Goal: Task Accomplishment & Management: Complete application form

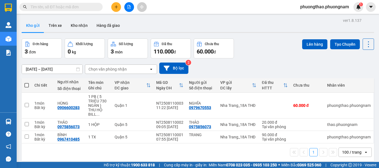
click at [338, 3] on div "phuongthao.phuongnam 1" at bounding box center [329, 7] width 67 height 10
click at [324, 11] on div "phuongthao.phuongnam 1" at bounding box center [329, 7] width 67 height 10
click at [324, 9] on span "phuongthao.phuongnam" at bounding box center [325, 6] width 58 height 7
click at [308, 18] on span "Đăng xuất" at bounding box center [326, 17] width 47 height 6
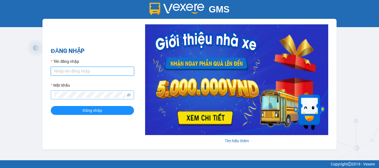
type input "thoa.phuongnam"
click at [129, 95] on icon "eye-invisible" at bounding box center [129, 95] width 4 height 4
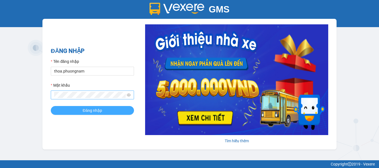
click at [93, 107] on button "Đăng nhập" at bounding box center [92, 110] width 83 height 9
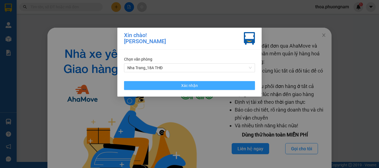
click at [188, 87] on span "Xác nhận" at bounding box center [189, 86] width 17 height 6
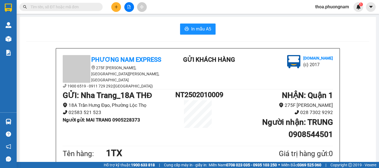
click at [70, 4] on input "text" at bounding box center [64, 7] width 66 height 6
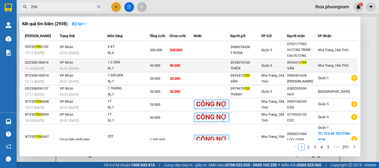
type input "709"
click at [230, 63] on td at bounding box center [212, 65] width 37 height 13
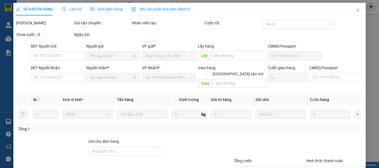
type input "0938276160"
type input "THIỆN"
type input "0935412709"
type input "VÂN"
type input "40.000"
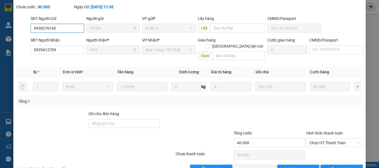
scroll to position [38, 0]
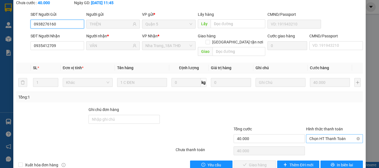
click at [320, 135] on span "Chọn HT Thanh Toán" at bounding box center [334, 139] width 50 height 8
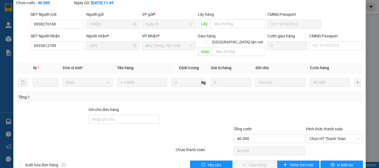
drag, startPoint x: 319, startPoint y: 132, endPoint x: 314, endPoint y: 147, distance: 15.7
click at [318, 133] on div "Total Paid Fee 0 Total UnPaid Fee 40.000 Cash Collection Total Fee Mã ĐH: Q5250…" at bounding box center [189, 76] width 347 height 188
click at [318, 135] on span "Chọn HT Thanh Toán" at bounding box center [334, 139] width 50 height 8
click at [319, 140] on div "Tại văn phòng" at bounding box center [331, 138] width 50 height 6
type input "0"
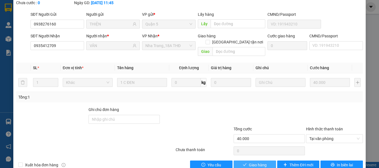
click at [262, 162] on span "Giao hàng" at bounding box center [258, 165] width 18 height 6
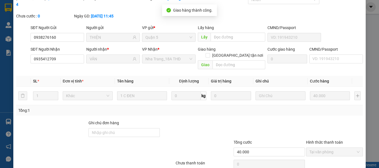
scroll to position [0, 0]
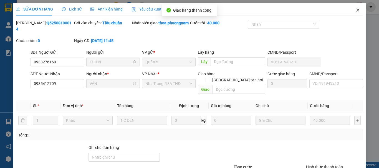
click at [359, 12] on span "Close" at bounding box center [358, 11] width 16 height 16
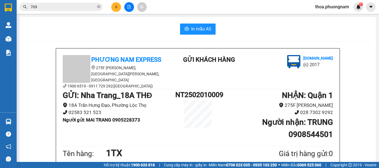
click at [0, 13] on section "Kết quả tìm kiếm ( 2908 ) Bộ lọc Mã ĐH Trạng thái Món hàng Tổng cước Chưa cước …" at bounding box center [189, 84] width 379 height 168
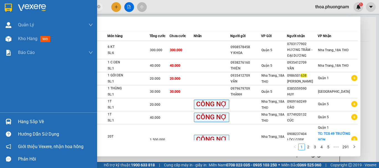
type input "6389"
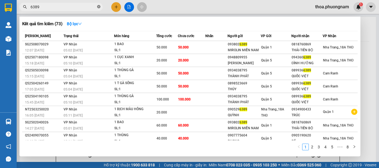
click at [99, 6] on icon "close-circle" at bounding box center [98, 6] width 3 height 3
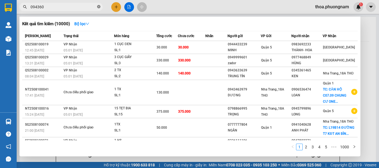
type input "0943606"
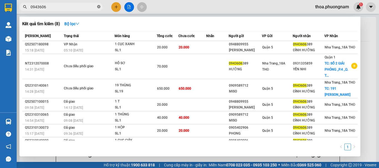
click at [99, 4] on span at bounding box center [98, 6] width 3 height 5
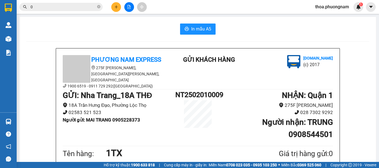
type input "0"
click at [379, 163] on footer "Hỗ trợ kỹ thuật: 1900 633 818 | Cung cấp máy in - giấy in: Miền Nam 0708 023 03…" at bounding box center [189, 165] width 379 height 6
click at [99, 7] on icon "close-circle" at bounding box center [98, 6] width 3 height 3
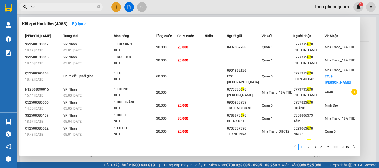
type input "6"
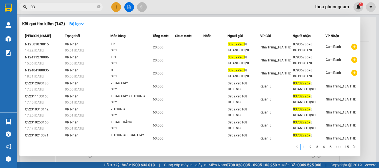
type input "0"
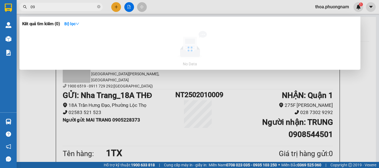
type input "0"
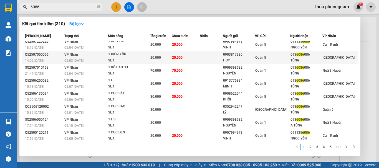
scroll to position [31, 0]
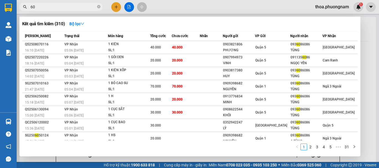
type input "6"
type input "394"
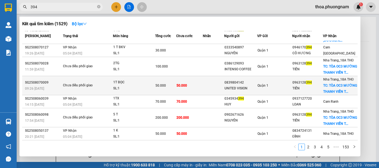
scroll to position [104, 0]
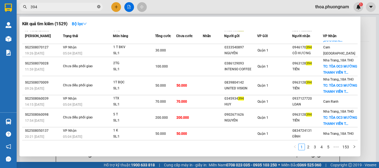
click at [99, 8] on icon "close-circle" at bounding box center [98, 6] width 3 height 3
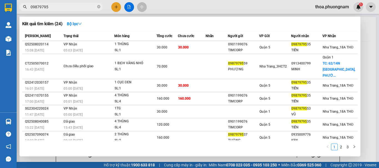
type input "09879795"
click at [99, 6] on icon "close-circle" at bounding box center [98, 6] width 3 height 3
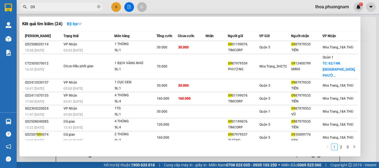
type input "0"
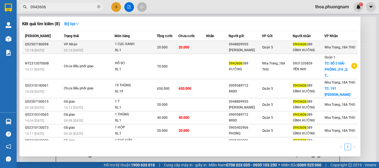
type input "0943606"
click at [276, 49] on div "Quận 5" at bounding box center [277, 47] width 30 height 6
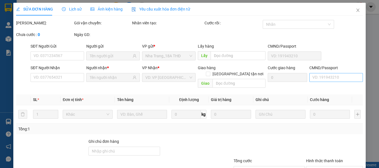
type input "0948809955"
type input "HOÀNG LONG"
type input "0943606389"
type input "ĐÌNH HƯỞNG"
type input "20.000"
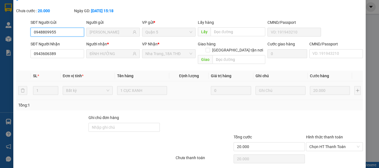
scroll to position [38, 0]
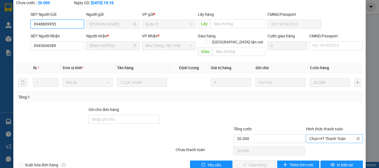
click at [323, 135] on span "Chọn HT Thanh Toán" at bounding box center [334, 139] width 50 height 8
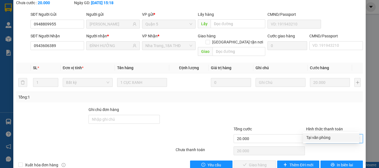
drag, startPoint x: 321, startPoint y: 132, endPoint x: 314, endPoint y: 137, distance: 9.0
click at [319, 137] on div "Tại văn phòng" at bounding box center [331, 138] width 50 height 6
type input "0"
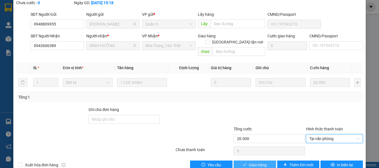
click at [255, 162] on span "Giao hàng" at bounding box center [258, 165] width 18 height 6
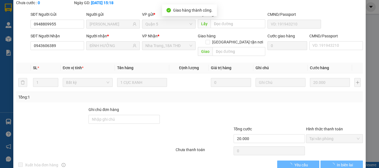
scroll to position [0, 0]
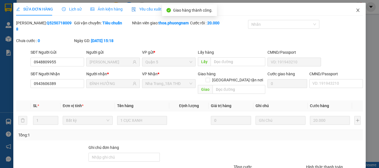
click at [356, 9] on icon "close" at bounding box center [358, 10] width 4 height 4
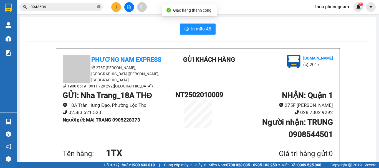
click at [97, 7] on icon "close-circle" at bounding box center [98, 6] width 3 height 3
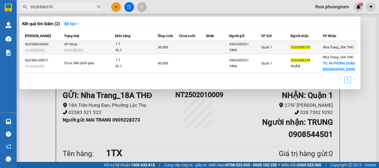
type input "0326506370"
click at [203, 44] on td at bounding box center [192, 47] width 27 height 13
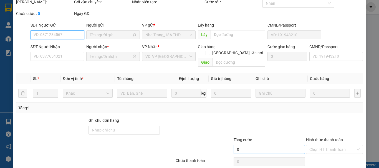
type input "0969285921"
type input "VINA"
type input "0326506370"
type input "30.000"
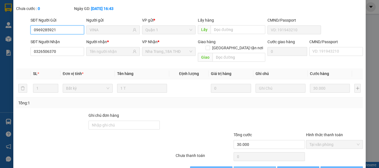
scroll to position [38, 0]
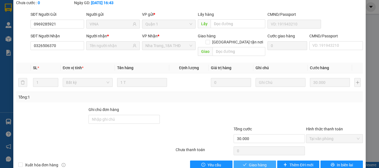
click at [257, 162] on span "Giao hàng" at bounding box center [258, 165] width 18 height 6
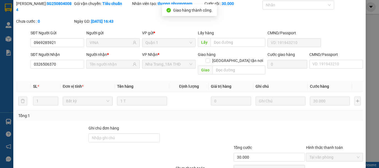
scroll to position [0, 0]
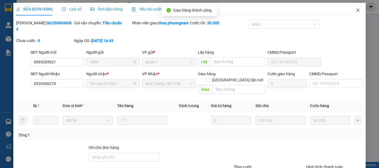
drag, startPoint x: 356, startPoint y: 12, endPoint x: 316, endPoint y: 14, distance: 40.3
click at [356, 12] on icon "close" at bounding box center [358, 10] width 4 height 4
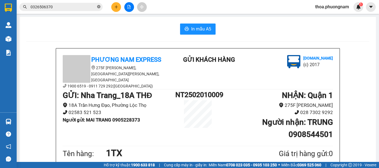
click at [99, 7] on icon "close-circle" at bounding box center [98, 6] width 3 height 3
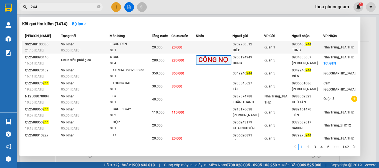
type input "244"
click at [158, 47] on span "20.000" at bounding box center [157, 48] width 11 height 4
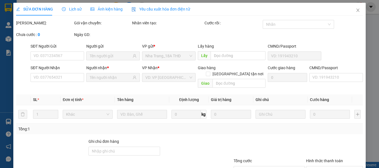
type input "0902980512"
type input "DIỆP"
type input "0935488244"
type input "TÙNG"
type input "20.000"
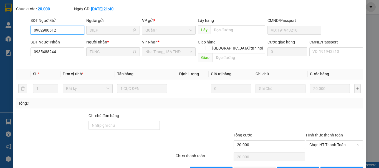
scroll to position [38, 0]
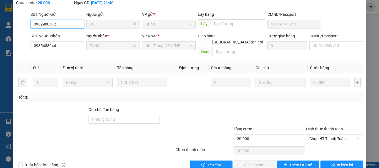
drag, startPoint x: 318, startPoint y: 125, endPoint x: 317, endPoint y: 138, distance: 12.8
click at [318, 132] on div "Hình thức thanh toán Chọn HT Thanh Toán" at bounding box center [334, 135] width 57 height 19
click at [322, 132] on div "Hình thức thanh toán Chọn HT Thanh Toán" at bounding box center [334, 135] width 57 height 19
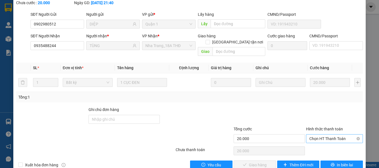
drag, startPoint x: 319, startPoint y: 127, endPoint x: 308, endPoint y: 144, distance: 20.6
click at [319, 135] on span "Chọn HT Thanh Toán" at bounding box center [334, 139] width 50 height 8
drag, startPoint x: 311, startPoint y: 139, endPoint x: 290, endPoint y: 142, distance: 20.8
click at [303, 140] on div "Tại văn phòng" at bounding box center [331, 138] width 56 height 9
type input "0"
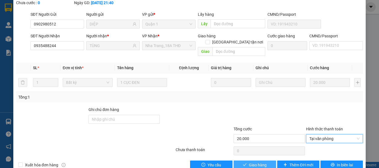
click at [260, 162] on span "Giao hàng" at bounding box center [258, 165] width 18 height 6
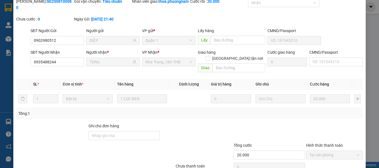
scroll to position [0, 0]
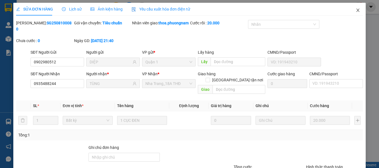
click at [352, 7] on span "Close" at bounding box center [358, 11] width 16 height 16
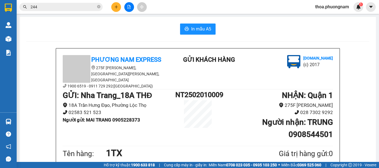
click at [115, 10] on button at bounding box center [116, 7] width 10 height 10
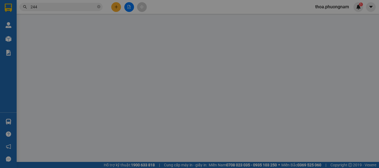
click at [115, 10] on span "Yêu cầu xuất hóa đơn điện tử" at bounding box center [90, 9] width 59 height 4
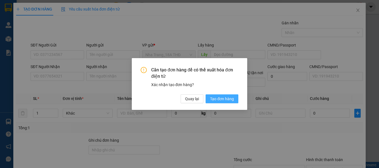
click at [218, 96] on span "Tạo đơn hàng" at bounding box center [222, 99] width 24 height 6
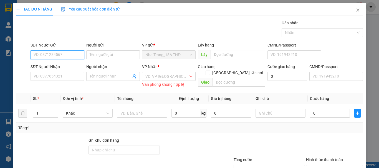
click at [54, 55] on input "SĐT Người Gửi" at bounding box center [58, 55] width 54 height 9
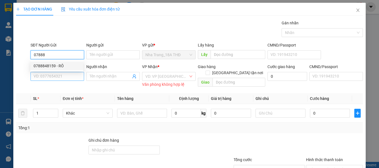
drag, startPoint x: 50, startPoint y: 62, endPoint x: 47, endPoint y: 78, distance: 15.8
click at [50, 62] on div "0788848159 - RÔ" at bounding box center [56, 66] width 53 height 9
type input "0788848159"
type input "RÔ"
type input "0932620666"
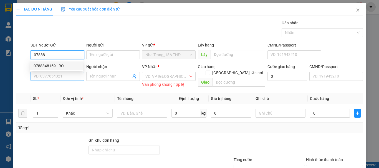
type input "DUY"
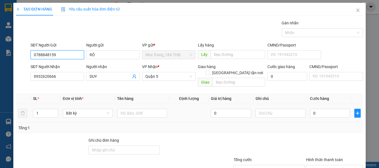
type input "0788848159"
drag, startPoint x: 159, startPoint y: 116, endPoint x: 157, endPoint y: 112, distance: 4.2
click at [159, 115] on td at bounding box center [142, 113] width 54 height 19
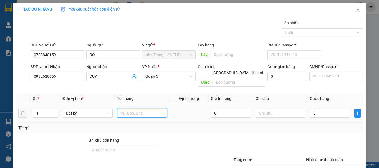
click at [152, 109] on input "text" at bounding box center [142, 113] width 50 height 9
drag, startPoint x: 154, startPoint y: 109, endPoint x: 59, endPoint y: 119, distance: 96.0
click at [59, 119] on div "SL * Đơn vị tính * Tên hàng Định lượng Giá trị hàng Ghi chú Cước hàng 1 Bất kỳ …" at bounding box center [189, 114] width 347 height 40
type input "1 CÂY DÀI"
click at [331, 109] on input "0" at bounding box center [330, 113] width 40 height 9
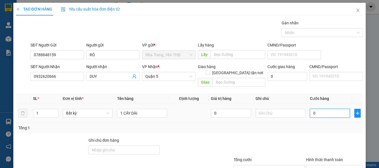
type input "4"
type input "40"
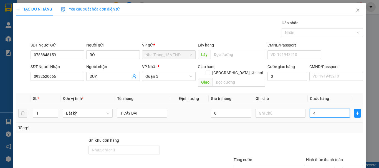
type input "40"
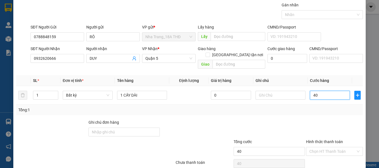
scroll to position [37, 0]
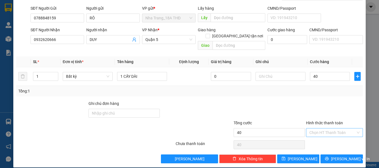
type input "40.000"
click at [331, 129] on input "Hình thức thanh toán" at bounding box center [332, 133] width 46 height 8
click at [326, 111] on div at bounding box center [335, 110] width 58 height 19
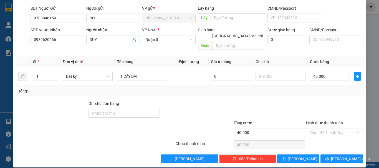
click at [327, 146] on div "Transit Pickup Surcharge Ids Transit Deliver Surcharge Ids Transit Deliver Surc…" at bounding box center [189, 73] width 347 height 181
click at [330, 147] on div "Transit Pickup Surcharge Ids Transit Deliver Surcharge Ids Transit Deliver Surc…" at bounding box center [189, 73] width 347 height 181
click at [327, 157] on icon "printer" at bounding box center [327, 159] width 4 height 4
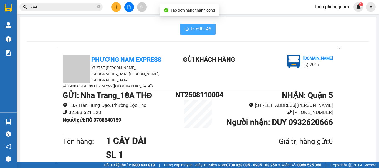
drag, startPoint x: 208, startPoint y: 27, endPoint x: 223, endPoint y: 29, distance: 15.4
click at [205, 29] on span "In mẫu A5" at bounding box center [201, 29] width 20 height 7
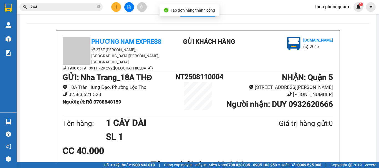
scroll to position [28, 0]
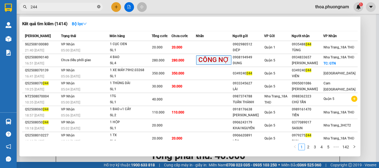
click at [98, 6] on icon "close-circle" at bounding box center [98, 6] width 3 height 3
type input "313"
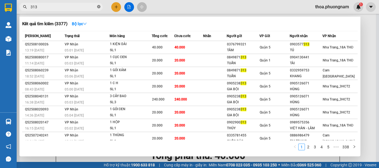
click at [99, 6] on icon "close-circle" at bounding box center [98, 6] width 3 height 3
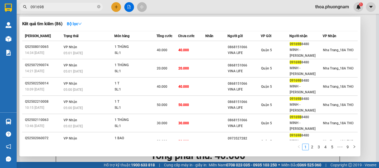
type input "091698"
click at [115, 6] on div at bounding box center [189, 84] width 379 height 168
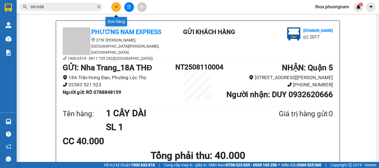
click at [119, 7] on button at bounding box center [116, 7] width 10 height 10
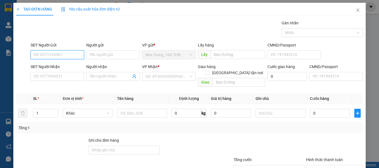
click at [63, 52] on input "SĐT Người Gửi" at bounding box center [58, 55] width 54 height 9
type input "0974254780"
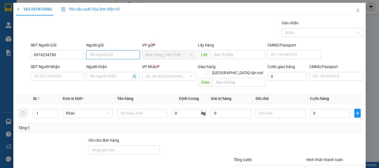
click at [90, 56] on input "Người gửi" at bounding box center [113, 55] width 54 height 9
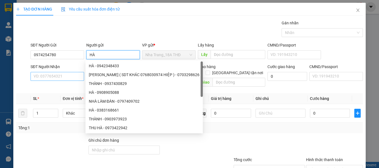
type input "HÀ"
click at [63, 76] on input "SĐT Người Nhận" at bounding box center [58, 76] width 54 height 9
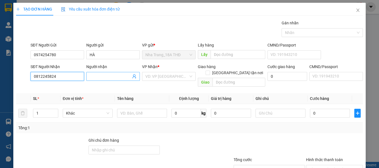
type input "0812245824"
click at [93, 77] on input "Người nhận" at bounding box center [110, 77] width 41 height 6
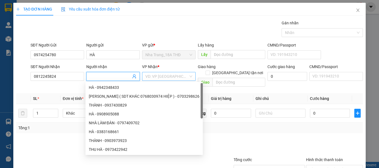
click at [175, 73] on input "search" at bounding box center [166, 76] width 43 height 8
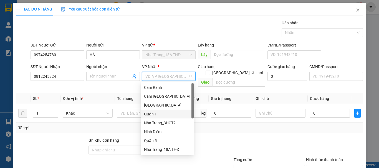
click at [154, 114] on div "Quận 1" at bounding box center [167, 114] width 46 height 6
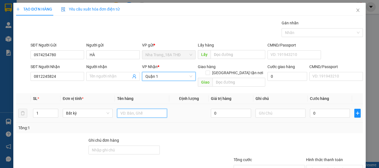
drag, startPoint x: 137, startPoint y: 107, endPoint x: 137, endPoint y: 94, distance: 13.1
click at [137, 108] on div at bounding box center [142, 113] width 50 height 11
type input "1 BỊCH VANG"
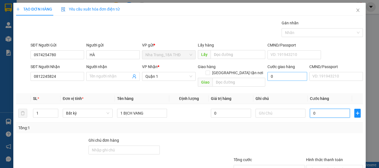
type input "2"
type input "20"
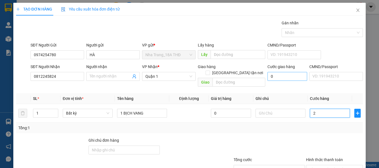
type input "20"
type input "20.000"
click at [315, 138] on div at bounding box center [335, 147] width 58 height 19
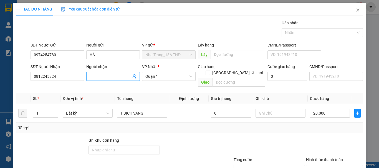
click at [107, 77] on input "Người nhận" at bounding box center [110, 77] width 41 height 6
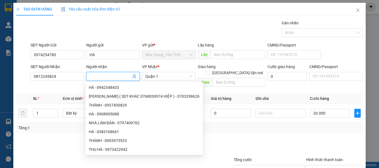
click at [113, 77] on input "Người nhận" at bounding box center [110, 77] width 41 height 6
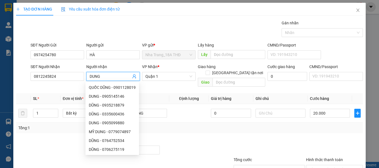
type input "DUNG"
click at [286, 128] on div "Transit Pickup Surcharge Ids Transit Deliver Surcharge Ids Transit Deliver Surc…" at bounding box center [189, 110] width 347 height 181
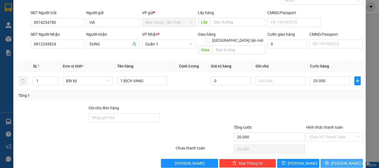
scroll to position [37, 0]
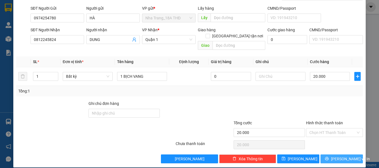
click at [333, 155] on button "[PERSON_NAME] và In" at bounding box center [342, 159] width 42 height 9
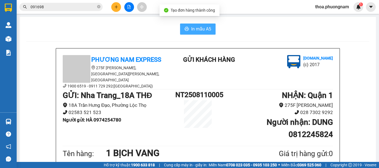
click at [208, 31] on span "In mẫu A5" at bounding box center [201, 29] width 20 height 7
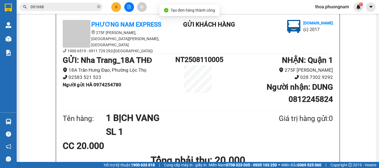
scroll to position [83, 0]
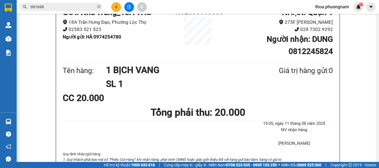
click at [114, 7] on icon "plus" at bounding box center [116, 7] width 4 height 4
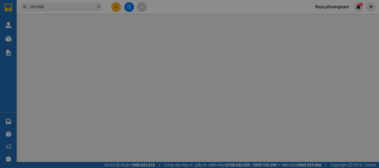
click at [114, 7] on span "Yêu cầu xuất hóa đơn điện tử" at bounding box center [90, 9] width 59 height 4
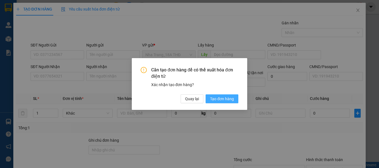
click at [229, 98] on span "Tạo đơn hàng" at bounding box center [222, 99] width 24 height 6
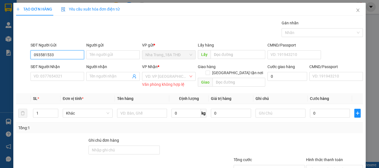
type input "0935815332"
click at [51, 63] on div "0935815332 - TÍN" at bounding box center [57, 66] width 46 height 6
type input "TÍN"
type input "0949806318"
type input "LỢI"
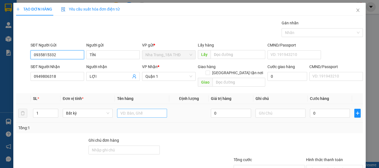
type input "0935815332"
click at [139, 109] on input "1TG" at bounding box center [142, 113] width 50 height 9
type input "1TG"
click at [310, 108] on div "0" at bounding box center [330, 113] width 40 height 11
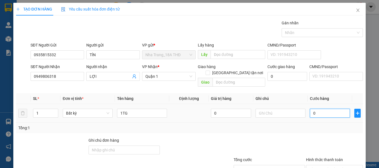
click at [313, 109] on input "0" at bounding box center [330, 113] width 40 height 9
type input "4"
type input "40"
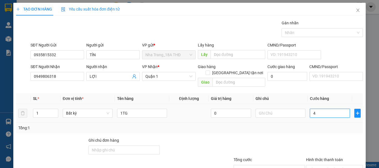
type input "40"
type input "40.000"
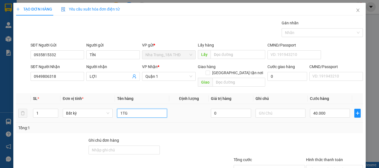
click at [153, 109] on input "1TG" at bounding box center [142, 113] width 50 height 9
click at [128, 109] on input "1TG CBKV" at bounding box center [142, 113] width 50 height 9
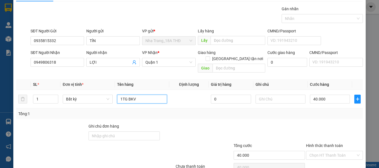
scroll to position [37, 0]
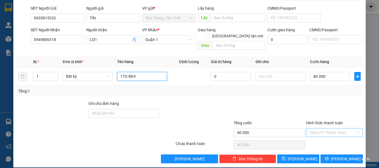
type input "1TG BKV"
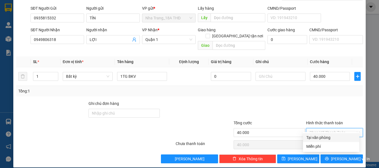
drag, startPoint x: 328, startPoint y: 126, endPoint x: 324, endPoint y: 141, distance: 15.9
click at [329, 129] on input "Hình thức thanh toán" at bounding box center [332, 133] width 46 height 8
click at [325, 139] on div "Tại văn phòng" at bounding box center [331, 138] width 50 height 6
type input "0"
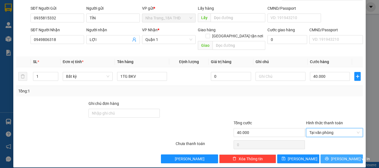
drag, startPoint x: 337, startPoint y: 151, endPoint x: 279, endPoint y: 120, distance: 66.1
click at [336, 155] on button "[PERSON_NAME] và In" at bounding box center [342, 159] width 42 height 9
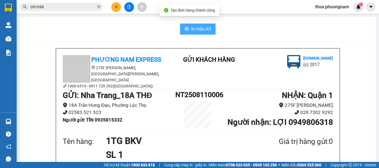
drag, startPoint x: 196, startPoint y: 25, endPoint x: 216, endPoint y: 26, distance: 19.7
click at [199, 26] on button "In mẫu A5" at bounding box center [198, 29] width 36 height 11
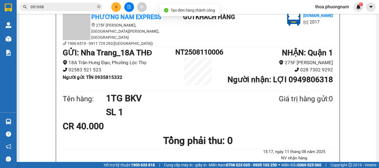
scroll to position [83, 0]
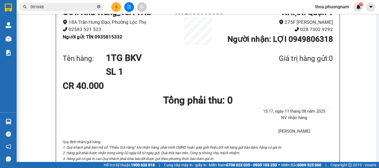
click at [99, 7] on icon "close-circle" at bounding box center [98, 6] width 3 height 3
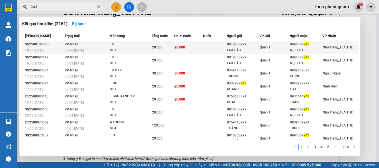
type input "943"
click at [194, 44] on td "20.000" at bounding box center [188, 47] width 29 height 13
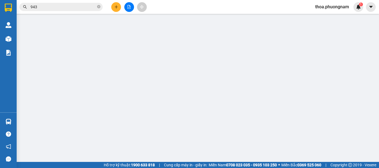
type input "0918708299"
type input "LAB ĐẮC"
type input "0994069943"
type input "NỤ CƯỜI"
type input "20.000"
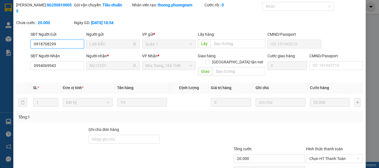
scroll to position [28, 0]
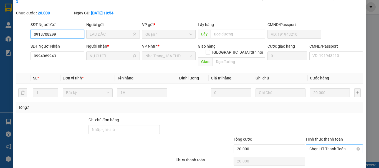
click at [324, 145] on span "Chọn HT Thanh Toán" at bounding box center [334, 149] width 50 height 8
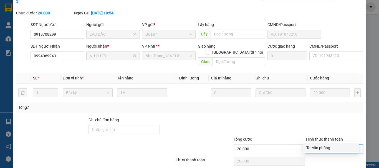
click at [325, 146] on div "Tại văn phòng" at bounding box center [331, 148] width 50 height 6
type input "0"
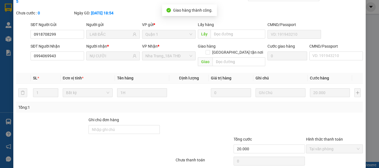
scroll to position [0, 0]
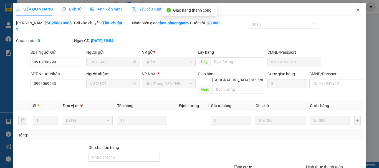
click at [356, 11] on icon "close" at bounding box center [358, 10] width 4 height 4
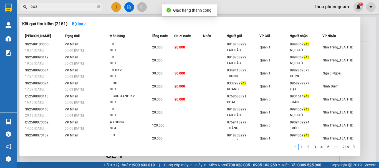
click at [91, 7] on input "943" at bounding box center [64, 7] width 66 height 6
click at [100, 4] on span at bounding box center [98, 6] width 3 height 5
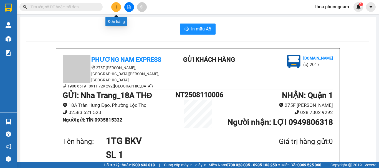
click at [116, 8] on icon "plus" at bounding box center [116, 6] width 0 height 3
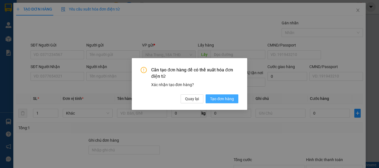
click at [213, 96] on span "Tạo đơn hàng" at bounding box center [222, 99] width 24 height 6
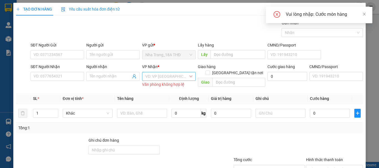
drag, startPoint x: 159, startPoint y: 79, endPoint x: 156, endPoint y: 80, distance: 3.1
click at [159, 79] on input "search" at bounding box center [166, 76] width 43 height 8
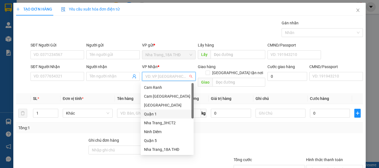
drag, startPoint x: 150, startPoint y: 113, endPoint x: 191, endPoint y: 94, distance: 44.3
click at [168, 106] on div "Cam Ranh Cam Thành Bắc Ninh Hòa Quận 1 Nha Trang_3HCT2 Ninh Diêm Quận 5 Nha Tra…" at bounding box center [167, 123] width 53 height 80
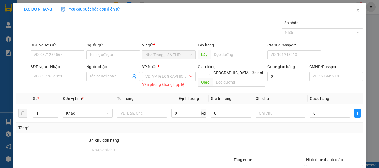
click at [232, 67] on div "Giao hàng Giao tận nơi" at bounding box center [231, 67] width 67 height 6
click at [210, 71] on input "[GEOGRAPHIC_DATA] tận nơi" at bounding box center [208, 73] width 4 height 4
checkbox input "true"
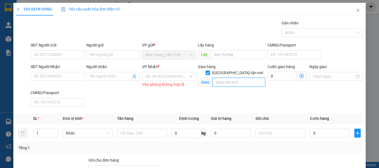
click at [232, 78] on input "text" at bounding box center [239, 82] width 53 height 9
type input "173D TX23, PHƯỜNG THANH XUÂN , QUẬN 12"
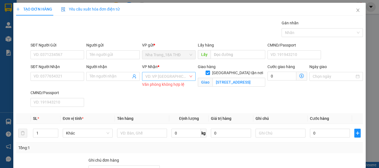
click at [177, 77] on input "search" at bounding box center [166, 76] width 43 height 8
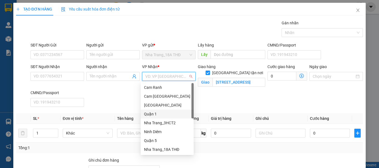
click at [161, 110] on div "Quận 1" at bounding box center [167, 114] width 53 height 9
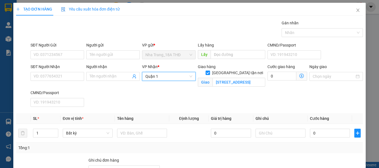
click at [300, 74] on icon "dollar-circle" at bounding box center [302, 76] width 4 height 4
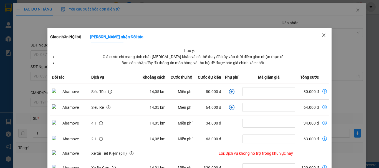
click at [322, 35] on icon "close" at bounding box center [324, 35] width 4 height 4
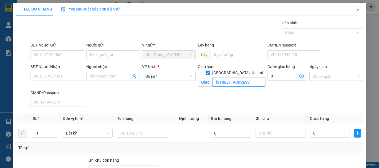
click at [238, 78] on input "173D TX23, PHƯỜNG THANH XUÂN , QUẬN 12" at bounding box center [239, 82] width 53 height 9
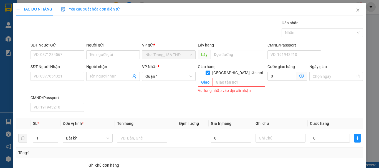
click at [57, 49] on div "SĐT Người Gửi" at bounding box center [58, 46] width 54 height 8
drag, startPoint x: 56, startPoint y: 54, endPoint x: 164, endPoint y: 60, distance: 108.1
click at [56, 54] on input "SĐT Người Gửi" at bounding box center [58, 55] width 54 height 9
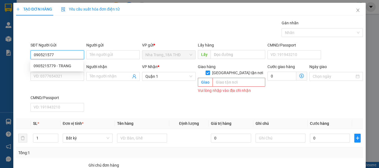
type input "0905215779"
drag, startPoint x: 76, startPoint y: 63, endPoint x: 65, endPoint y: 62, distance: 10.6
click at [75, 62] on div "0905215779 - TRANG" at bounding box center [56, 66] width 53 height 9
type input "TRANG"
type input "0905215779"
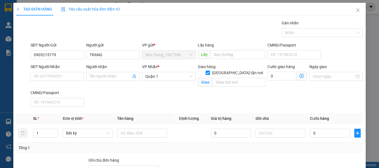
click at [54, 68] on div "SĐT Người Nhận" at bounding box center [58, 67] width 54 height 6
click at [54, 72] on input "SĐT Người Nhận" at bounding box center [58, 76] width 54 height 9
click at [56, 77] on input "SĐT Người Nhận" at bounding box center [58, 76] width 54 height 9
click at [35, 75] on input "903322226" at bounding box center [58, 76] width 54 height 9
click at [34, 75] on input "903322226" at bounding box center [58, 76] width 54 height 9
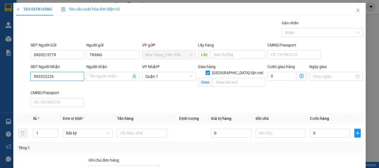
type input "0903322226"
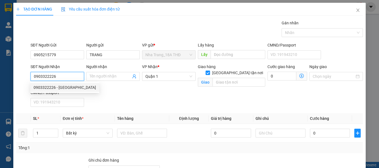
click at [63, 84] on div "0903322226 - PHAN NAM" at bounding box center [64, 87] width 69 height 9
type input "PHAN NAM"
checkbox input "false"
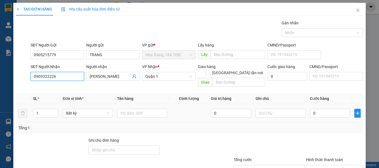
type input "0903322226"
click at [147, 104] on td at bounding box center [142, 113] width 54 height 19
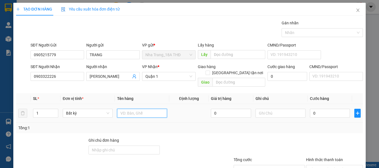
click at [146, 109] on input "text" at bounding box center [142, 113] width 50 height 9
type input "1 TẤM DẸP TRẮNG"
type input "2"
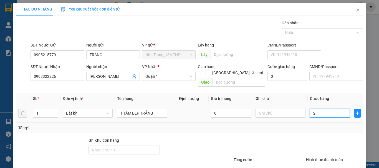
type input "20"
click at [316, 109] on input "20" at bounding box center [330, 113] width 40 height 9
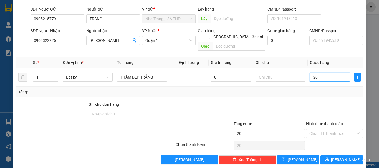
scroll to position [37, 0]
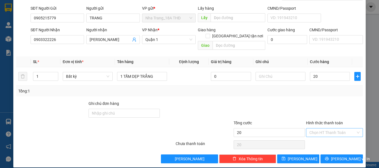
type input "20.000"
drag, startPoint x: 313, startPoint y: 128, endPoint x: 305, endPoint y: 138, distance: 12.7
click at [310, 129] on input "Hình thức thanh toán" at bounding box center [332, 133] width 46 height 8
click at [310, 137] on div "Tại văn phòng" at bounding box center [331, 138] width 50 height 6
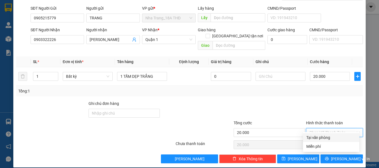
type input "0"
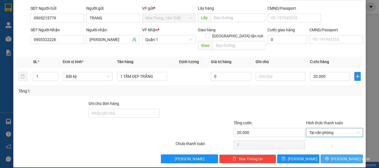
click at [328, 157] on icon "printer" at bounding box center [327, 159] width 4 height 4
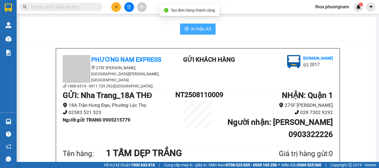
click at [186, 32] on button "In mẫu A5" at bounding box center [198, 29] width 36 height 11
click at [191, 27] on span "In mẫu A5" at bounding box center [201, 29] width 20 height 7
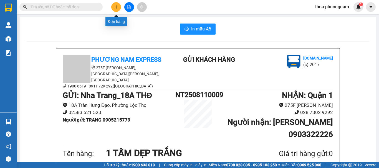
click at [117, 7] on icon "plus" at bounding box center [116, 7] width 4 height 4
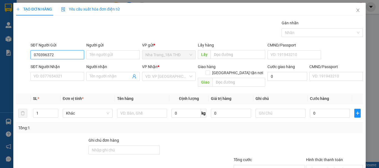
click at [49, 55] on input "070396372" at bounding box center [58, 55] width 54 height 9
type input "0703963072"
drag, startPoint x: 65, startPoint y: 60, endPoint x: 72, endPoint y: 62, distance: 7.4
click at [65, 60] on div "SĐT Người Gửi 0703963072" at bounding box center [58, 51] width 54 height 19
click at [39, 55] on input "0703963072" at bounding box center [58, 55] width 54 height 9
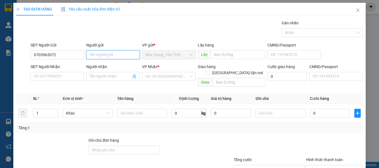
click at [110, 56] on input "Người gửi" at bounding box center [113, 55] width 54 height 9
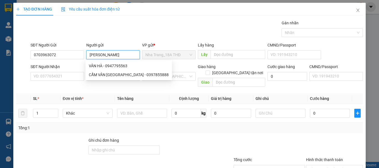
type input "VÂN HÀ"
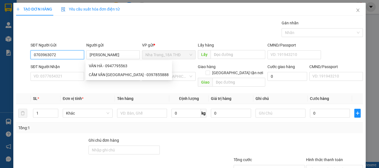
drag, startPoint x: 19, startPoint y: 53, endPoint x: 0, endPoint y: 56, distance: 19.4
click at [0, 56] on div "TẠO ĐƠN HÀNG Yêu cầu xuất hóa đơn điện tử Transit Pickup Surcharge Ids Transit …" at bounding box center [189, 84] width 379 height 168
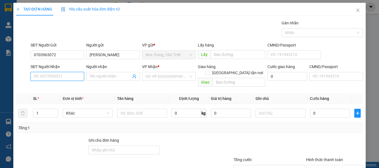
click at [50, 75] on input "SĐT Người Nhận" at bounding box center [58, 76] width 54 height 9
paste input "0703963072"
type input "0703963072"
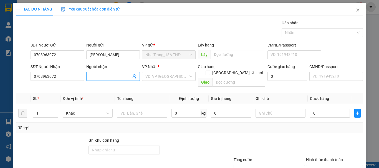
click at [97, 76] on input "Người nhận" at bounding box center [110, 77] width 41 height 6
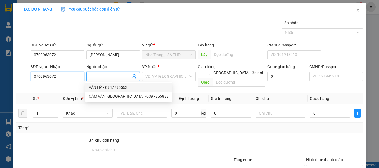
click at [69, 79] on input "0703963072" at bounding box center [58, 76] width 54 height 9
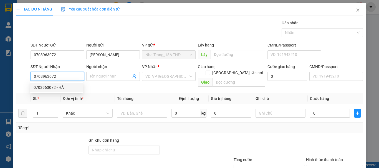
click at [64, 90] on div "0703963072 - HÀ" at bounding box center [57, 88] width 46 height 6
type input "HÀ"
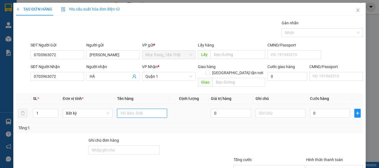
click at [149, 109] on input "text" at bounding box center [142, 113] width 50 height 9
type input "1 BỊCH ĐEN"
click at [323, 109] on input "0" at bounding box center [330, 113] width 40 height 9
type input "3"
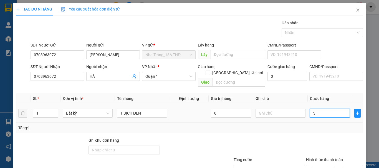
type input "3"
type input "30"
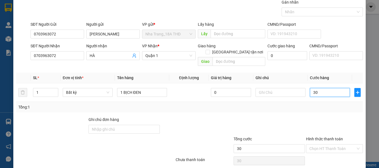
scroll to position [37, 0]
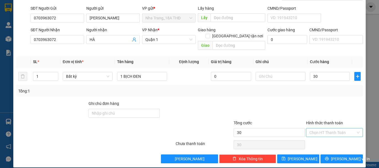
type input "30.000"
click at [326, 129] on input "Hình thức thanh toán" at bounding box center [332, 133] width 46 height 8
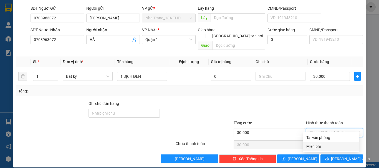
click at [332, 151] on div "Miễn phí" at bounding box center [331, 146] width 56 height 9
type input "0"
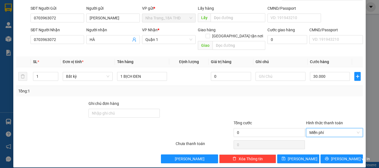
drag, startPoint x: 318, startPoint y: 122, endPoint x: 318, endPoint y: 145, distance: 23.6
click at [318, 125] on div "Hình thức thanh toán Miễn phí Miễn phí" at bounding box center [334, 129] width 57 height 19
click at [323, 129] on span "Miễn phí" at bounding box center [334, 133] width 50 height 8
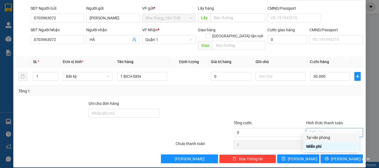
click at [320, 136] on div "Tại văn phòng" at bounding box center [331, 138] width 50 height 6
type input "30.000"
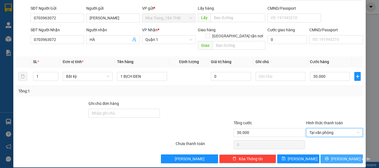
drag, startPoint x: 330, startPoint y: 154, endPoint x: 241, endPoint y: 99, distance: 104.9
click at [329, 157] on icon "printer" at bounding box center [327, 159] width 4 height 4
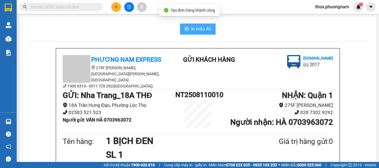
drag, startPoint x: 201, startPoint y: 27, endPoint x: 257, endPoint y: 42, distance: 57.9
click at [201, 27] on span "In mẫu A5" at bounding box center [201, 29] width 20 height 7
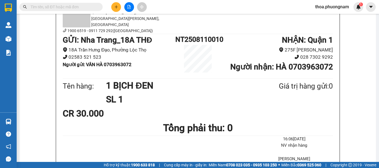
click at [117, 6] on icon "plus" at bounding box center [116, 7] width 4 height 4
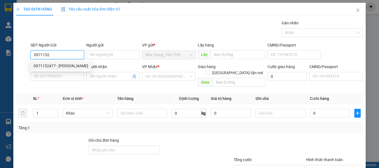
click at [65, 62] on div "0971152477 - HUYỀN" at bounding box center [60, 66] width 61 height 9
type input "0971152477"
type input "HUYỀN"
type input "0905469218"
type input "NHÀN"
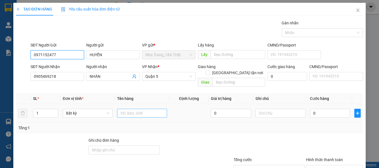
type input "0971152477"
click at [127, 109] on input "text" at bounding box center [142, 113] width 50 height 9
type input "1TG"
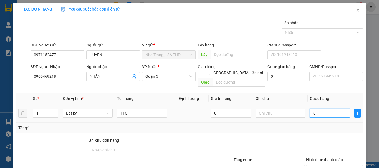
click at [318, 109] on input "0" at bounding box center [330, 113] width 40 height 9
type input "03"
type input "3"
type input "0"
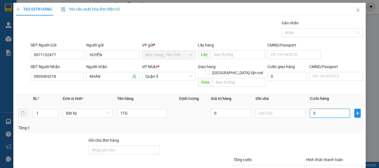
type input "0"
type input "03"
type input "3"
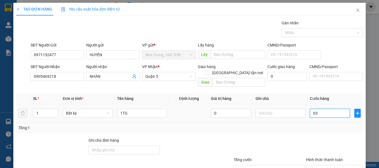
type input "030"
type input "30"
type input "30.000"
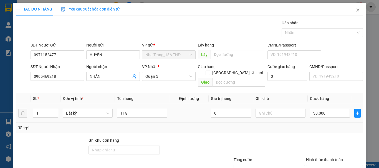
click at [296, 125] on div "Tổng: 1" at bounding box center [189, 128] width 343 height 6
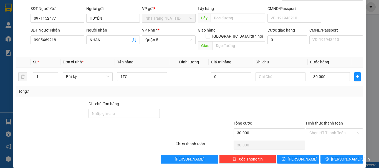
scroll to position [37, 0]
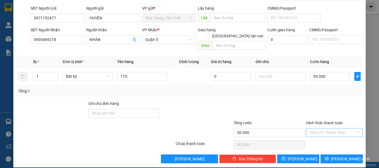
drag, startPoint x: 318, startPoint y: 127, endPoint x: 318, endPoint y: 132, distance: 4.5
click at [318, 129] on input "Hình thức thanh toán" at bounding box center [332, 133] width 46 height 8
drag, startPoint x: 318, startPoint y: 135, endPoint x: 319, endPoint y: 149, distance: 13.6
click at [318, 136] on div "Tại văn phòng" at bounding box center [331, 138] width 50 height 6
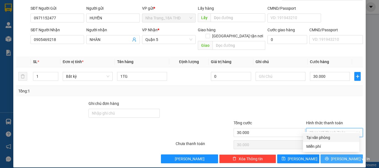
type input "0"
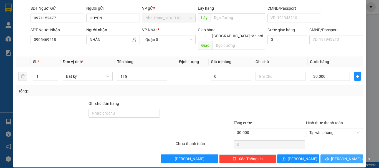
click at [321, 155] on button "[PERSON_NAME] và In" at bounding box center [342, 159] width 42 height 9
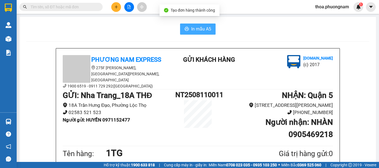
click at [203, 30] on span "In mẫu A5" at bounding box center [201, 29] width 20 height 7
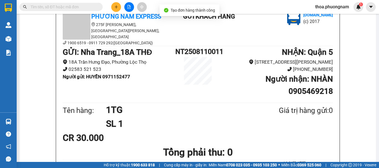
scroll to position [83, 0]
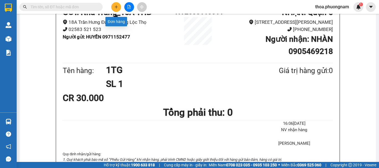
click at [118, 10] on button at bounding box center [116, 7] width 10 height 10
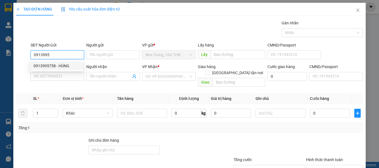
click at [51, 63] on div "0913995758 - HÙNG" at bounding box center [57, 66] width 46 height 6
type input "0913995758"
type input "HÙNG"
type input "0949554445"
type input "NAM"
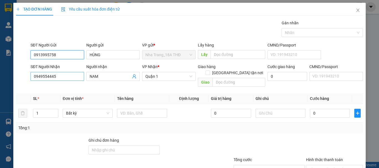
type input "0913995758"
drag, startPoint x: 56, startPoint y: 77, endPoint x: 26, endPoint y: 82, distance: 29.8
click at [26, 82] on div "SĐT Người Nhận 0949554445 0949554445 Người nhận NAM VP Nhận * Quận 1 Giao hàng …" at bounding box center [190, 77] width 348 height 26
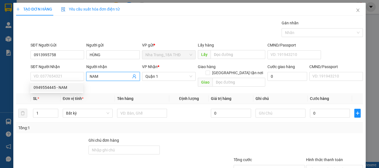
drag, startPoint x: 110, startPoint y: 76, endPoint x: 56, endPoint y: 86, distance: 54.9
click at [56, 86] on body "Kết quả tìm kiếm ( 2151 ) Bộ lọc Mã ĐH Trạng thái Món hàng Tổng cước Chưa cước …" at bounding box center [189, 84] width 379 height 168
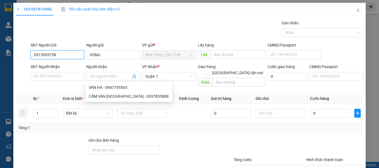
drag, startPoint x: 57, startPoint y: 56, endPoint x: 0, endPoint y: 59, distance: 57.3
click at [0, 59] on div "TẠO ĐƠN HÀNG Yêu cầu xuất hóa đơn điện tử Transit Pickup Surcharge Ids Transit …" at bounding box center [189, 84] width 379 height 168
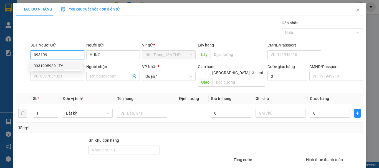
click at [64, 64] on div "0931995989 - TÝ" at bounding box center [57, 66] width 46 height 6
type input "0931995989"
type input "TÝ"
type input "0931995989"
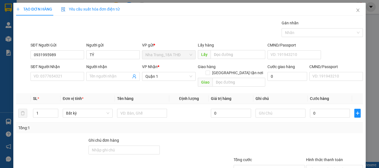
click at [69, 81] on div "SĐT Người Nhận VD: 0377654321" at bounding box center [58, 73] width 54 height 19
click at [67, 77] on input "SĐT Người Nhận" at bounding box center [58, 76] width 54 height 9
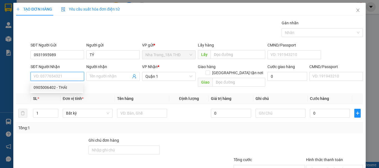
click at [57, 86] on div "0905006402 - THÁI" at bounding box center [57, 88] width 46 height 6
type input "0905006402"
type input "THÁI"
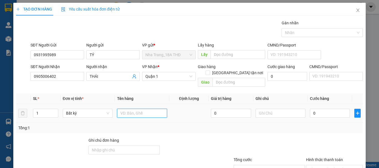
click at [131, 109] on input "text" at bounding box center [142, 113] width 50 height 9
type input "1TX"
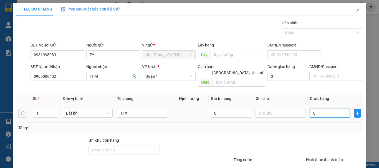
click at [316, 109] on input "0" at bounding box center [330, 113] width 40 height 9
type input "9"
type input "90"
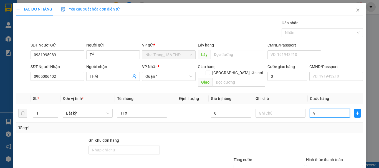
type input "90"
type input "90.000"
click at [292, 138] on div at bounding box center [269, 147] width 72 height 19
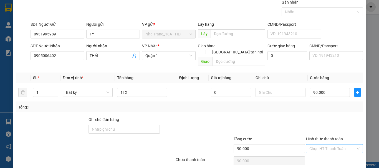
scroll to position [37, 0]
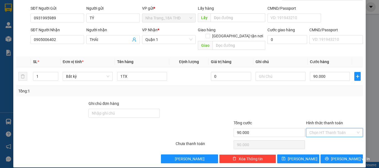
click at [331, 129] on input "Hình thức thanh toán" at bounding box center [332, 133] width 46 height 8
click at [340, 139] on div "Tại văn phòng" at bounding box center [331, 138] width 50 height 6
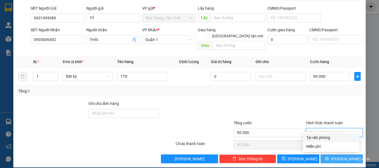
type input "0"
drag, startPoint x: 349, startPoint y: 154, endPoint x: 273, endPoint y: 136, distance: 77.6
click at [337, 156] on span "[PERSON_NAME] và In" at bounding box center [350, 159] width 39 height 6
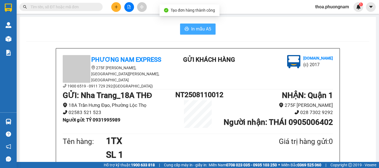
click at [194, 30] on span "In mẫu A5" at bounding box center [201, 29] width 20 height 7
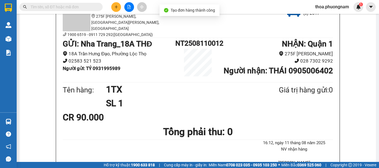
scroll to position [111, 0]
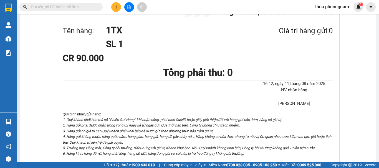
click at [87, 6] on input "text" at bounding box center [64, 7] width 66 height 6
click at [80, 6] on input "text" at bounding box center [64, 7] width 66 height 6
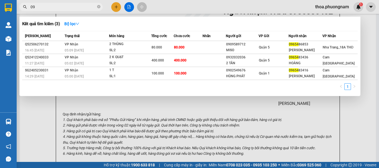
type input "0"
type input "6853"
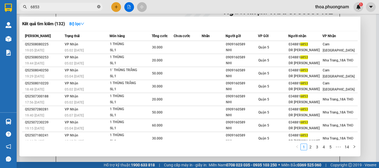
click at [97, 8] on icon "close-circle" at bounding box center [98, 6] width 3 height 3
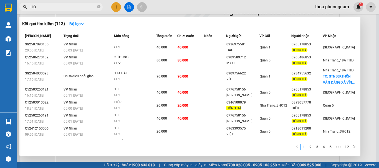
type input "H"
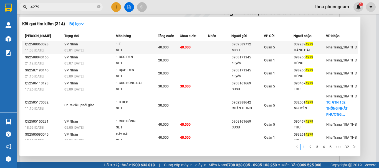
type input "4279"
click at [222, 48] on td at bounding box center [219, 47] width 23 height 13
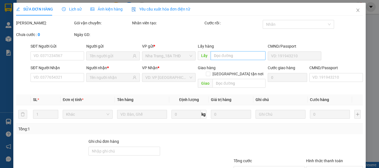
type input "0909589712"
type input "MISO"
type input "0392894279"
type input "HÀNG HẢI"
type input "40.000"
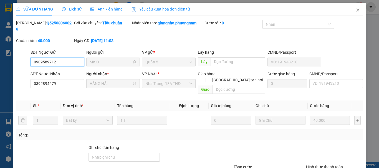
type input "0"
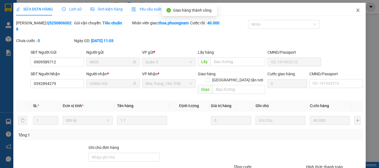
click at [356, 7] on span "Close" at bounding box center [358, 11] width 16 height 16
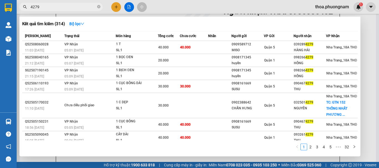
drag, startPoint x: 68, startPoint y: 8, endPoint x: 0, endPoint y: 2, distance: 67.9
click at [0, 2] on section "Kết quả tìm kiếm ( 314 ) Bộ lọc Mã ĐH Trạng thái Món hàng Tổng cước Chưa cước N…" at bounding box center [189, 84] width 379 height 168
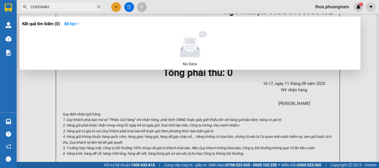
click at [38, 3] on span "CHÚOANH" at bounding box center [60, 7] width 83 height 8
click at [37, 6] on input "CHÚOANH" at bounding box center [64, 7] width 66 height 6
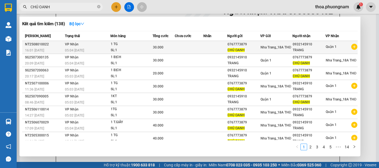
type input "CHÚ OANH"
click at [203, 47] on td at bounding box center [215, 47] width 24 height 13
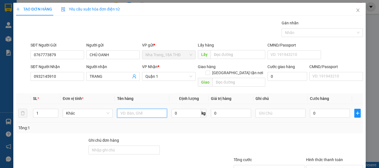
click at [140, 109] on input "text" at bounding box center [142, 113] width 50 height 9
type input "1TG"
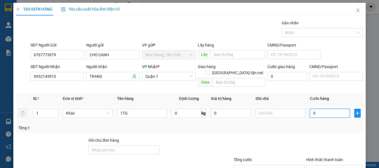
click at [322, 109] on input "0" at bounding box center [330, 113] width 40 height 9
type input "3"
type input "30"
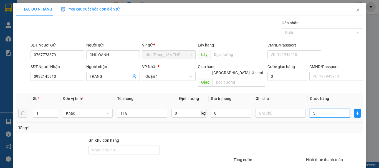
type input "30"
click at [315, 125] on div "Tổng: 1" at bounding box center [189, 128] width 343 height 6
click at [311, 166] on input "Hình thức thanh toán" at bounding box center [332, 170] width 46 height 8
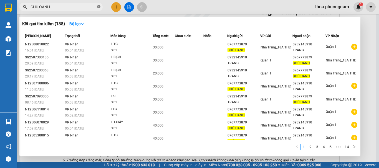
click at [97, 7] on icon "close-circle" at bounding box center [98, 6] width 3 height 3
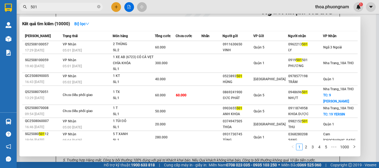
type input "501"
click at [119, 6] on div at bounding box center [189, 84] width 379 height 168
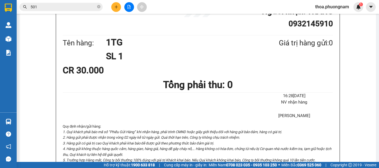
click at [119, 6] on button at bounding box center [116, 7] width 10 height 10
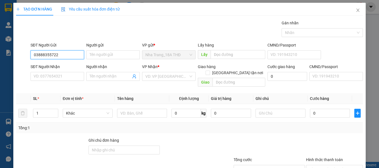
click at [49, 58] on input "03888355722" at bounding box center [58, 55] width 54 height 9
type input "0388835722"
drag, startPoint x: 62, startPoint y: 55, endPoint x: 66, endPoint y: 68, distance: 13.6
click at [63, 55] on input "0388835722" at bounding box center [58, 55] width 54 height 9
click at [66, 66] on div "0388835722 - TRỌNG" at bounding box center [57, 66] width 46 height 6
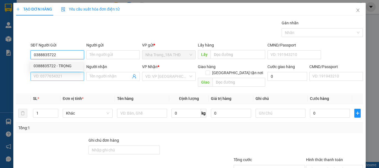
type input "TRỌNG"
type input "0354698550"
type input "TRUYỀN"
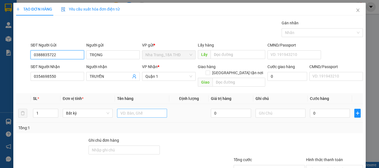
type input "0388835722"
click at [127, 109] on input "text" at bounding box center [142, 113] width 50 height 9
type input "1TX"
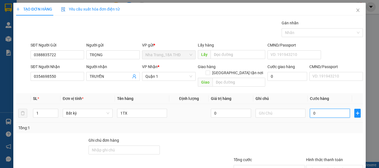
click at [330, 110] on input "0" at bounding box center [330, 113] width 40 height 9
type input "3"
click at [334, 125] on div "Tổng: 1" at bounding box center [189, 128] width 347 height 11
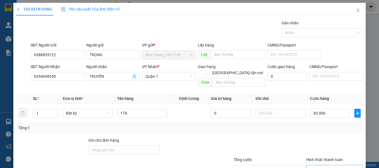
click at [331, 166] on input "Hình thức thanh toán" at bounding box center [332, 170] width 46 height 8
drag, startPoint x: 329, startPoint y: 137, endPoint x: 329, endPoint y: 146, distance: 8.9
drag, startPoint x: 329, startPoint y: 155, endPoint x: 185, endPoint y: 115, distance: 149.9
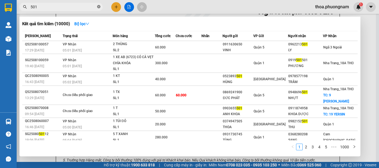
click at [98, 7] on icon "close-circle" at bounding box center [98, 6] width 3 height 3
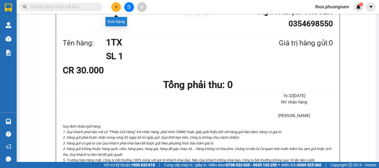
click at [113, 8] on button at bounding box center [116, 7] width 10 height 10
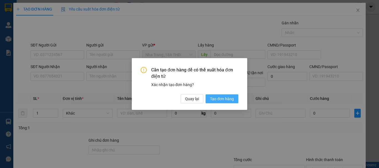
click at [225, 100] on span "Tạo đơn hàng" at bounding box center [222, 99] width 24 height 6
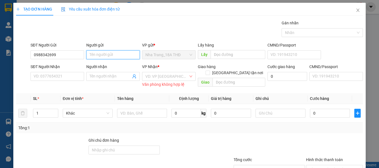
click at [114, 56] on input "Người gửi" at bounding box center [113, 55] width 54 height 9
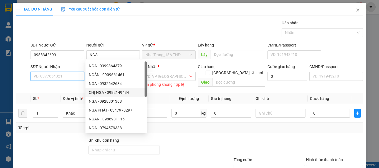
click at [58, 80] on input "SĐT Người Nhận" at bounding box center [58, 76] width 54 height 9
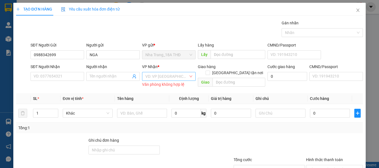
click at [173, 79] on input "search" at bounding box center [166, 76] width 43 height 8
click at [57, 79] on input "SĐT Người Nhận" at bounding box center [58, 76] width 54 height 9
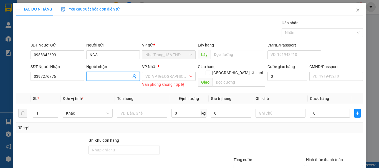
click at [115, 73] on span at bounding box center [113, 76] width 54 height 9
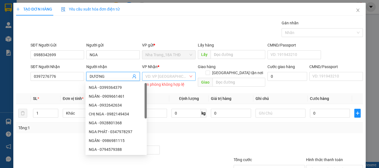
click at [163, 80] on input "search" at bounding box center [166, 76] width 43 height 8
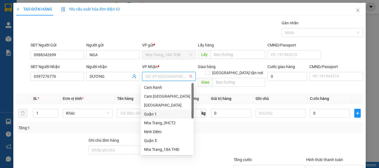
click at [149, 114] on div "Quận 1" at bounding box center [167, 114] width 46 height 6
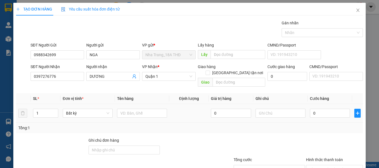
click at [123, 113] on td at bounding box center [142, 113] width 54 height 19
click at [122, 109] on input "text" at bounding box center [142, 113] width 50 height 9
click at [317, 109] on input "0" at bounding box center [330, 113] width 40 height 9
click at [328, 166] on input "Hình thức thanh toán" at bounding box center [332, 170] width 46 height 8
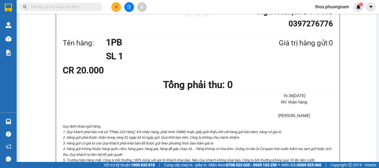
click at [116, 7] on icon "plus" at bounding box center [116, 7] width 4 height 4
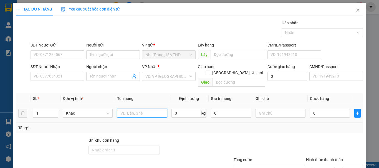
click at [143, 109] on input "text" at bounding box center [142, 113] width 50 height 9
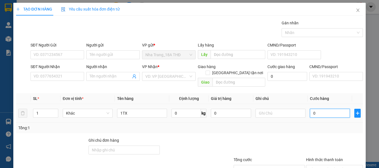
click at [318, 109] on input "0" at bounding box center [330, 113] width 40 height 9
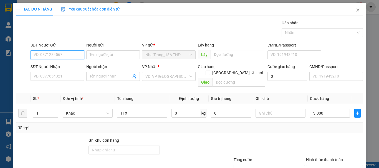
click at [63, 56] on input "SĐT Người Gửi" at bounding box center [58, 55] width 54 height 9
click at [55, 64] on div "0987050088 - ĐÔNG" at bounding box center [57, 66] width 46 height 6
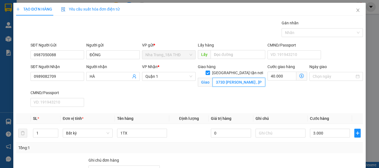
click at [214, 78] on input "373D NGUYỄN TRÃI , P NGUYỄN CƯ TRINH , Q1 (GTN:40)" at bounding box center [239, 82] width 53 height 9
click at [230, 79] on input "373D NGUYỄN TRÃI , P NGUYỄN CƯ TRINH , Q1 (GTN:40)" at bounding box center [239, 82] width 53 height 9
click at [243, 78] on input "373D NGUYỄN TRÃI , PHƯỜNG NGUYỄN CƯ TRINH , Q1 (GTN:40)" at bounding box center [239, 82] width 53 height 9
click at [282, 78] on input "40.000" at bounding box center [282, 76] width 29 height 9
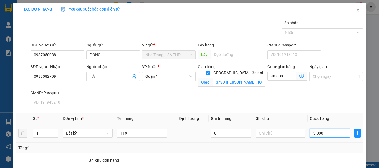
click at [315, 129] on input "3.000" at bounding box center [330, 133] width 40 height 9
click at [315, 158] on div at bounding box center [335, 167] width 58 height 19
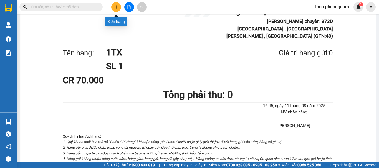
click at [112, 7] on button at bounding box center [116, 7] width 10 height 10
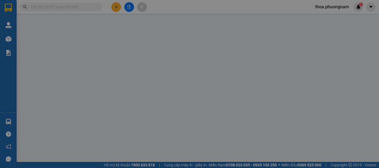
click at [112, 7] on span "Yêu cầu xuất hóa đơn điện tử" at bounding box center [90, 9] width 59 height 4
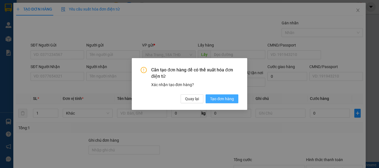
click at [223, 97] on span "Tạo đơn hàng" at bounding box center [222, 99] width 24 height 6
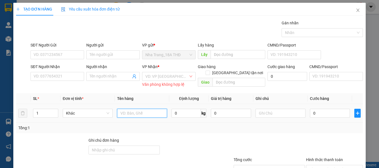
click at [160, 114] on input "text" at bounding box center [142, 113] width 50 height 9
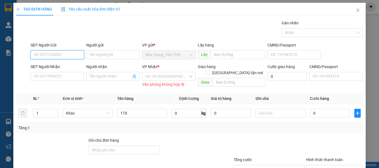
click at [66, 56] on input "SĐT Người Gửi" at bounding box center [58, 55] width 54 height 9
click at [59, 66] on div "0938930620 - TÂM" at bounding box center [57, 66] width 46 height 6
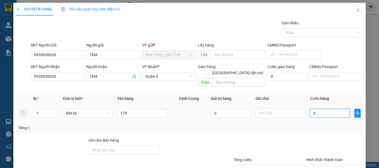
click at [329, 109] on input "0" at bounding box center [330, 113] width 40 height 9
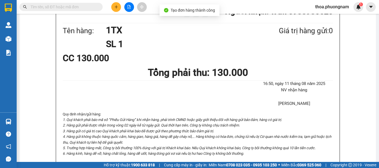
click at [221, 104] on div "16:50, ngày 11 tháng 08 năm 2025 NV nhận hàng Đỗ Thị Thoa" at bounding box center [198, 96] width 273 height 31
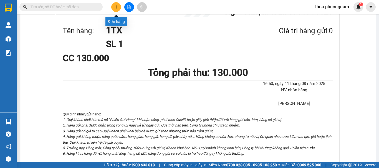
click at [116, 5] on button at bounding box center [116, 7] width 10 height 10
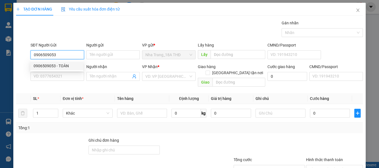
click at [53, 69] on div "0906509053 - TOÀN" at bounding box center [57, 66] width 46 height 6
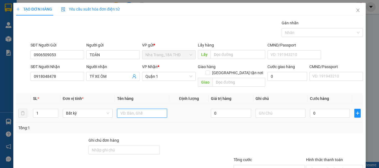
click at [158, 110] on input "text" at bounding box center [142, 113] width 50 height 9
click at [315, 109] on input "0" at bounding box center [330, 113] width 40 height 9
drag, startPoint x: 313, startPoint y: 139, endPoint x: 334, endPoint y: 139, distance: 21.1
click at [314, 139] on div at bounding box center [335, 147] width 58 height 19
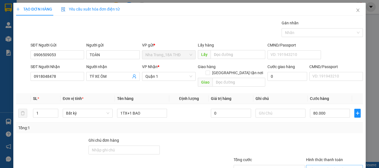
click at [323, 166] on input "Hình thức thanh toán" at bounding box center [332, 170] width 46 height 8
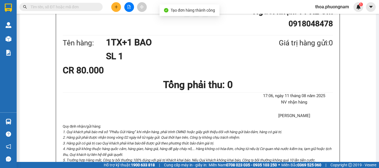
click at [204, 23] on div "In mẫu A5 Phương Nam Express 275F Phạm Ngũ Lão, Phường Phạm Ngũ Lão, Quận 1, TP…" at bounding box center [198, 147] width 356 height 483
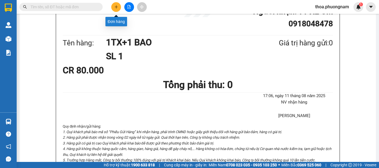
click at [116, 8] on icon "plus" at bounding box center [116, 7] width 4 height 4
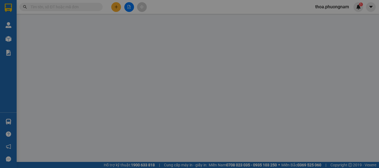
click at [116, 8] on span "Yêu cầu xuất hóa đơn điện tử" at bounding box center [90, 9] width 59 height 4
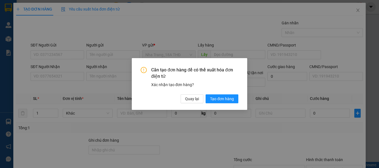
click at [226, 93] on div "Cần tạo đơn hàng để có thể xuất hóa đơn điện tử Xác nhận tạo đơn hàng? Quay lại…" at bounding box center [190, 85] width 98 height 36
click at [226, 99] on span "Tạo đơn hàng" at bounding box center [222, 99] width 24 height 6
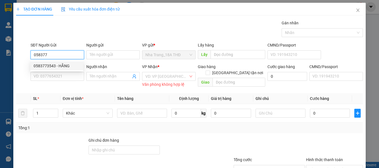
click at [44, 66] on div "0583773543 - HẰNG" at bounding box center [57, 66] width 46 height 6
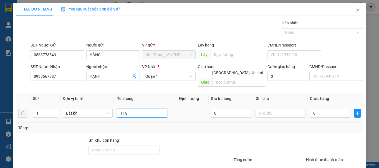
drag, startPoint x: 132, startPoint y: 107, endPoint x: 362, endPoint y: 107, distance: 229.8
click at [133, 109] on input "1TG" at bounding box center [142, 113] width 50 height 9
click at [311, 114] on td "0" at bounding box center [330, 113] width 44 height 19
click at [315, 109] on input "0" at bounding box center [330, 113] width 40 height 9
click at [316, 113] on td "2.000" at bounding box center [330, 113] width 44 height 19
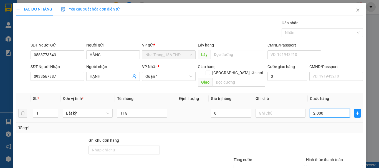
drag, startPoint x: 324, startPoint y: 69, endPoint x: 320, endPoint y: 76, distance: 8.5
click at [323, 109] on input "2.000" at bounding box center [330, 113] width 40 height 9
click at [308, 138] on div at bounding box center [335, 147] width 58 height 19
drag, startPoint x: 323, startPoint y: 126, endPoint x: 320, endPoint y: 141, distance: 15.9
click at [322, 157] on div "Hình thức thanh toán Chọn HT Thanh Toán" at bounding box center [334, 166] width 57 height 19
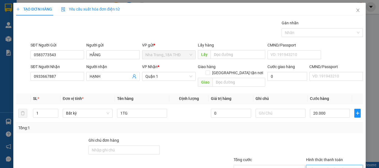
drag, startPoint x: 326, startPoint y: 151, endPoint x: 300, endPoint y: 131, distance: 32.8
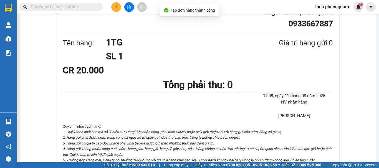
click at [117, 6] on icon "plus" at bounding box center [116, 7] width 4 height 4
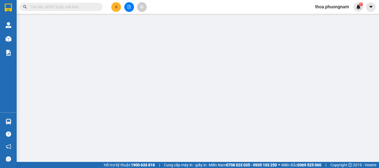
click at [117, 7] on span "Yêu cầu xuất hóa đơn điện tử" at bounding box center [90, 9] width 59 height 4
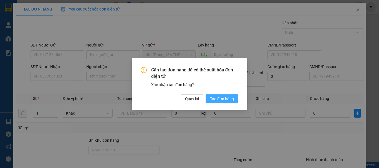
click at [228, 101] on span "Tạo đơn hàng" at bounding box center [222, 99] width 24 height 6
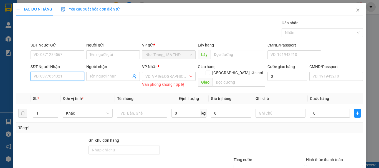
click at [71, 80] on input "SĐT Người Nhận" at bounding box center [58, 76] width 54 height 9
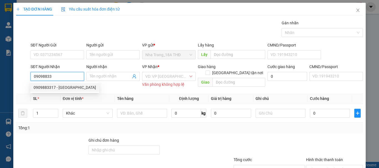
click at [53, 90] on div "0909883317 - BÁCH" at bounding box center [65, 88] width 62 height 6
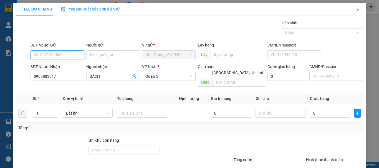
click at [59, 58] on input "SĐT Người Gửi" at bounding box center [58, 55] width 54 height 9
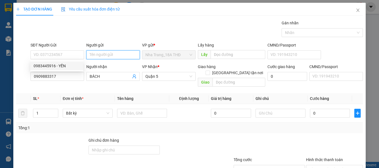
click at [110, 53] on input "Người gửi" at bounding box center [113, 55] width 54 height 9
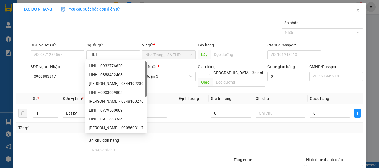
click at [61, 50] on div "SĐT Người Gửi" at bounding box center [58, 46] width 54 height 8
click at [60, 55] on input "SĐT Người Gửi" at bounding box center [58, 55] width 54 height 9
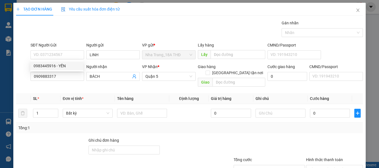
drag, startPoint x: 99, startPoint y: 28, endPoint x: 165, endPoint y: 48, distance: 69.2
click at [103, 29] on div "Gói vận chuyển * Tiêu chuẩn Gán nhãn Nhãn" at bounding box center [196, 29] width 335 height 19
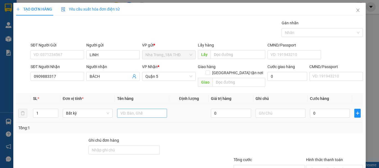
drag, startPoint x: 131, startPoint y: 62, endPoint x: 130, endPoint y: 72, distance: 10.0
click at [131, 104] on td at bounding box center [142, 113] width 54 height 19
click at [130, 109] on input "text" at bounding box center [142, 113] width 50 height 9
click at [328, 109] on input "0" at bounding box center [330, 113] width 40 height 9
click at [309, 138] on div at bounding box center [335, 147] width 58 height 19
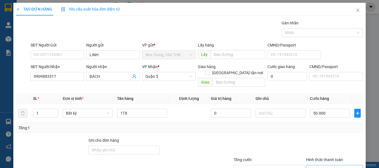
drag, startPoint x: 326, startPoint y: 119, endPoint x: 326, endPoint y: 126, distance: 7.0
click at [326, 157] on div "Hình thức thanh toán Chọn HT Thanh Toán" at bounding box center [334, 166] width 57 height 19
click at [326, 166] on input "Hình thức thanh toán" at bounding box center [332, 170] width 46 height 8
drag, startPoint x: 325, startPoint y: 135, endPoint x: 324, endPoint y: 148, distance: 12.8
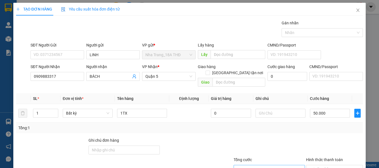
drag, startPoint x: 324, startPoint y: 153, endPoint x: 280, endPoint y: 127, distance: 51.8
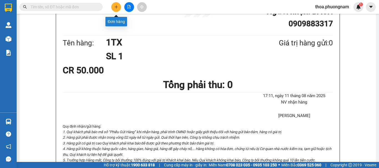
click at [118, 5] on icon "plus" at bounding box center [116, 7] width 4 height 4
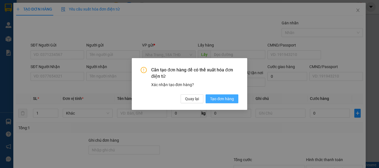
click at [212, 95] on button "Tạo đơn hàng" at bounding box center [222, 99] width 33 height 9
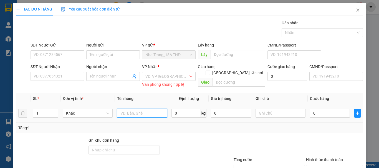
click at [142, 115] on input "text" at bounding box center [142, 113] width 50 height 9
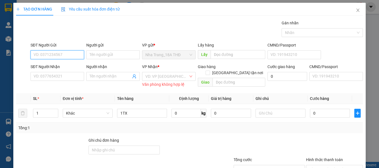
click at [57, 58] on input "SĐT Người Gửi" at bounding box center [58, 55] width 54 height 9
click at [64, 64] on div "0935792234 - KHÁNH" at bounding box center [61, 66] width 55 height 6
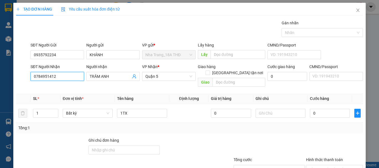
drag, startPoint x: 11, startPoint y: 77, endPoint x: 0, endPoint y: 74, distance: 11.7
click at [0, 74] on div "TẠO ĐƠN HÀNG Yêu cầu xuất hóa đơn điện tử Transit Pickup Surcharge Ids Transit …" at bounding box center [189, 84] width 379 height 168
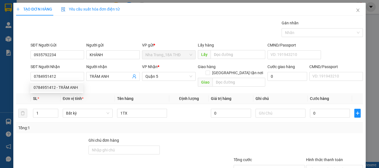
click at [253, 157] on div "Tổng cước" at bounding box center [269, 161] width 71 height 8
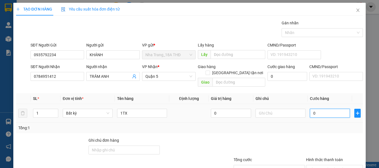
click at [326, 110] on input "0" at bounding box center [330, 113] width 40 height 9
click at [329, 166] on input "Hình thức thanh toán" at bounding box center [332, 170] width 46 height 8
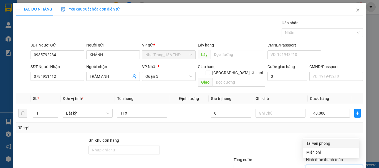
click at [313, 140] on div "Tại văn phòng" at bounding box center [331, 143] width 56 height 9
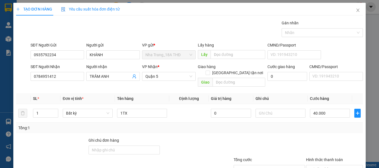
drag, startPoint x: 329, startPoint y: 150, endPoint x: 226, endPoint y: 96, distance: 116.1
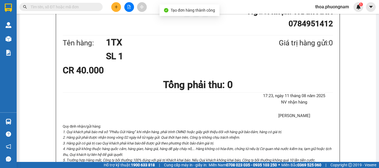
click at [200, 22] on div "In mẫu A5 Phương Nam Express 275F Phạm Ngũ Lão, Phường Phạm Ngũ Lão, Quận 1, TP…" at bounding box center [198, 147] width 356 height 483
click at [82, 4] on span at bounding box center [60, 7] width 83 height 8
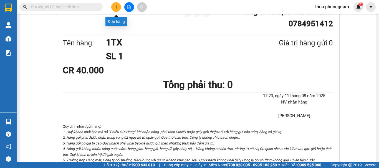
click at [112, 6] on button at bounding box center [116, 7] width 10 height 10
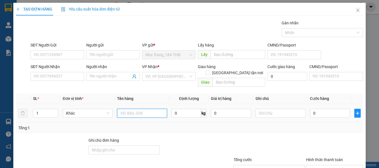
click at [123, 109] on input "text" at bounding box center [142, 113] width 50 height 9
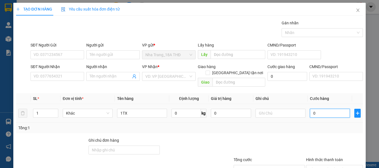
click at [329, 109] on input "0" at bounding box center [330, 113] width 40 height 9
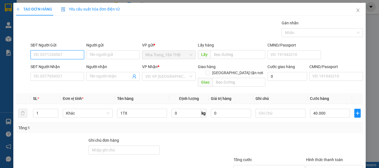
click at [61, 51] on input "SĐT Người Gửi" at bounding box center [58, 55] width 54 height 9
click at [62, 60] on div "SĐT Người Gửi 0979703327" at bounding box center [58, 51] width 54 height 19
click at [66, 54] on input "0979703327" at bounding box center [58, 55] width 54 height 9
click at [44, 56] on input "0979703327" at bounding box center [58, 55] width 54 height 9
click at [47, 56] on input "0979703327" at bounding box center [58, 55] width 54 height 9
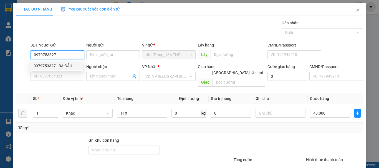
click at [68, 66] on div "0979753327 - BA ĐẢU" at bounding box center [57, 66] width 46 height 6
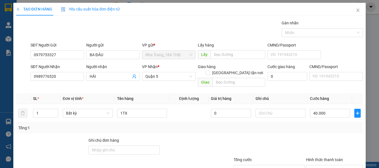
click at [318, 138] on div at bounding box center [335, 147] width 58 height 19
click at [321, 109] on input "40.000" at bounding box center [330, 113] width 40 height 9
click at [319, 138] on div at bounding box center [335, 147] width 58 height 19
click at [323, 157] on div "Hình thức thanh toán" at bounding box center [334, 161] width 57 height 8
drag, startPoint x: 327, startPoint y: 130, endPoint x: 327, endPoint y: 140, distance: 10.0
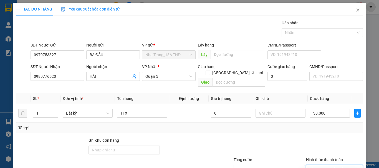
click at [328, 134] on div "Transit Pickup Surcharge Ids Transit Deliver Surcharge Ids Transit Deliver Surc…" at bounding box center [189, 110] width 347 height 181
drag, startPoint x: 334, startPoint y: 149, endPoint x: 296, endPoint y: 135, distance: 41.3
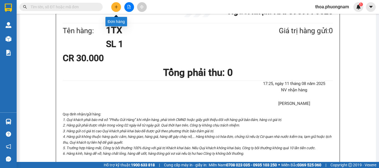
click at [115, 4] on button at bounding box center [116, 7] width 10 height 10
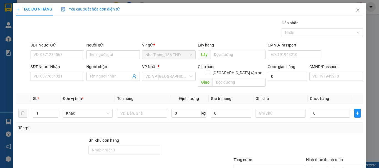
click at [115, 4] on div "Yêu cầu xuất hóa đơn điện tử" at bounding box center [90, 9] width 59 height 13
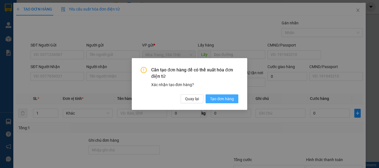
drag, startPoint x: 231, startPoint y: 99, endPoint x: 198, endPoint y: 101, distance: 32.6
click at [231, 99] on span "Tạo đơn hàng" at bounding box center [222, 99] width 24 height 6
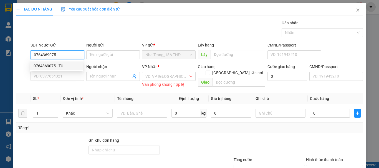
click at [46, 67] on div "0764369075 - TÚ" at bounding box center [57, 66] width 46 height 6
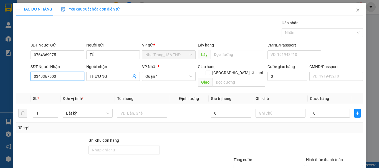
drag, startPoint x: 46, startPoint y: 77, endPoint x: 0, endPoint y: 80, distance: 46.2
click at [0, 80] on div "TẠO ĐƠN HÀNG Yêu cầu xuất hóa đơn điện tử Transit Pickup Surcharge Ids Transit …" at bounding box center [189, 84] width 379 height 168
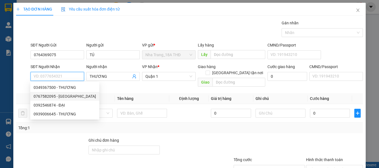
click at [48, 97] on div "0767582095 - THIÊN HÀ" at bounding box center [65, 97] width 62 height 6
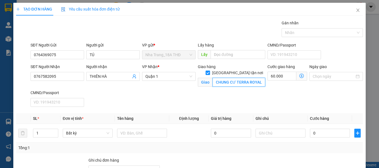
click at [245, 78] on input "CHUNG CƯ TERRA ROYAL 83 LÝ CHÍNH THẮNG, PHƯỜNG VÕ THỊ SÁU , QUẬN 3 ( 60K)" at bounding box center [239, 82] width 53 height 9
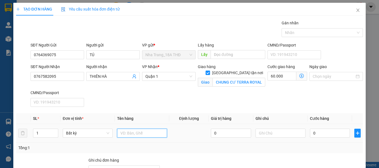
click at [125, 131] on input "text" at bounding box center [142, 133] width 50 height 9
click at [323, 138] on div "0" at bounding box center [330, 133] width 40 height 11
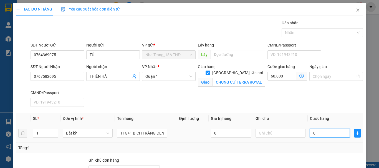
click at [324, 132] on input "0" at bounding box center [330, 133] width 40 height 9
click at [299, 145] on div "Tổng: 1" at bounding box center [189, 148] width 343 height 6
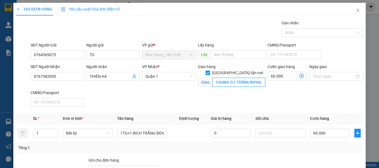
click at [253, 78] on input "CHUNG CƯ TERRA ROYAL 83 LÝ CHÍNH THẮNG, PHƯỜNG VÕ THỊ SÁU , QUẬN 3 ( 60K)" at bounding box center [239, 82] width 53 height 9
click at [330, 167] on div "Tại văn phòng" at bounding box center [331, 170] width 50 height 6
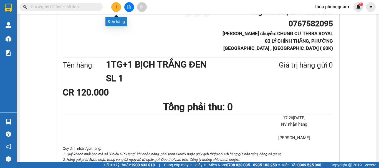
click at [116, 3] on button at bounding box center [116, 7] width 10 height 10
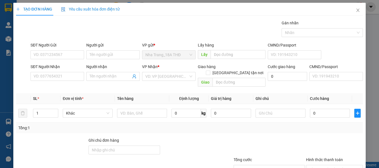
click at [116, 3] on div "Yêu cầu xuất hóa đơn điện tử" at bounding box center [90, 9] width 59 height 13
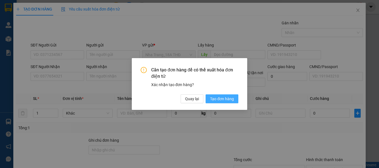
click at [215, 102] on span "Tạo đơn hàng" at bounding box center [222, 99] width 24 height 6
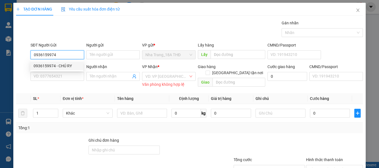
click at [61, 67] on div "0936159974 - CHÚ RY" at bounding box center [57, 66] width 46 height 6
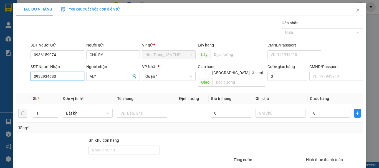
drag, startPoint x: 64, startPoint y: 78, endPoint x: 0, endPoint y: 74, distance: 64.5
click at [0, 74] on div "TẠO ĐƠN HÀNG Yêu cầu xuất hóa đơn điện tử Transit Pickup Surcharge Ids Transit …" at bounding box center [189, 84] width 379 height 168
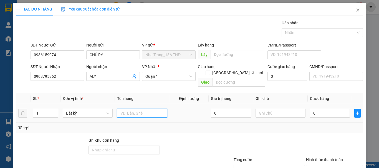
click at [129, 109] on input "text" at bounding box center [142, 113] width 50 height 9
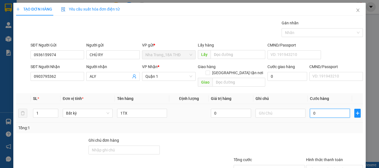
click at [318, 110] on input "0" at bounding box center [330, 113] width 40 height 9
click at [318, 166] on input "Hình thức thanh toán" at bounding box center [332, 170] width 46 height 8
drag, startPoint x: 317, startPoint y: 139, endPoint x: 328, endPoint y: 152, distance: 16.8
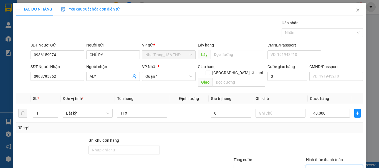
drag, startPoint x: 328, startPoint y: 152, endPoint x: 265, endPoint y: 121, distance: 70.0
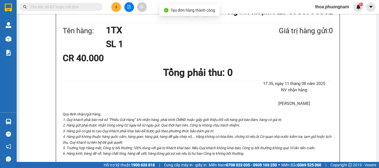
drag, startPoint x: 188, startPoint y: 28, endPoint x: 254, endPoint y: 28, distance: 65.8
click at [118, 7] on icon "plus" at bounding box center [116, 7] width 4 height 4
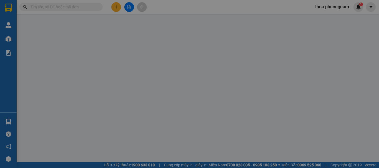
click at [118, 7] on span "Yêu cầu xuất hóa đơn điện tử" at bounding box center [90, 9] width 59 height 4
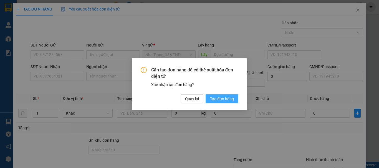
click at [228, 98] on span "Tạo đơn hàng" at bounding box center [222, 99] width 24 height 6
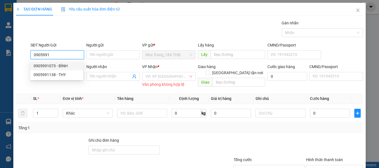
click at [48, 65] on div "0905991073 - BÌNH" at bounding box center [57, 66] width 46 height 6
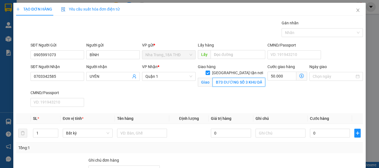
click at [236, 80] on input "B73 ĐƯỜNG SỐ 3 KHU DÂN CƯ KIM SƠN _P.TÂN PHONG _Q.7" at bounding box center [239, 82] width 53 height 9
click at [227, 78] on input "B73 ĐƯỜNG SỐ 3 KHU DÂN CƯ KIM SƠN _P.TÂN PHONG _Q.7" at bounding box center [239, 82] width 53 height 9
drag, startPoint x: 213, startPoint y: 77, endPoint x: 336, endPoint y: 82, distance: 123.3
click at [336, 82] on div "SĐT Người Nhận 0703342585 Người nhận UYÊN VP Nhận * Quận 1 Giao hàng Giao tận n…" at bounding box center [196, 87] width 335 height 46
drag, startPoint x: 218, startPoint y: 75, endPoint x: 327, endPoint y: 97, distance: 111.2
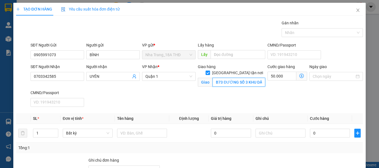
click at [327, 97] on div "SĐT Người Nhận 0703342585 Người nhận UYÊN VP Nhận * Quận 1 Giao hàng Giao tận n…" at bounding box center [196, 87] width 335 height 46
drag, startPoint x: 253, startPoint y: 77, endPoint x: 135, endPoint y: 78, distance: 118.0
click at [135, 78] on div "SĐT Người Nhận 0703342585 Người nhận UYÊN VP Nhận * Quận 1 Giao hàng Giao tận n…" at bounding box center [196, 87] width 335 height 46
click at [298, 74] on span at bounding box center [301, 76] width 11 height 9
click at [300, 76] on icon "dollar-circle" at bounding box center [302, 76] width 4 height 4
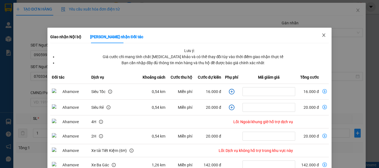
click at [322, 37] on icon "close" at bounding box center [324, 35] width 4 height 4
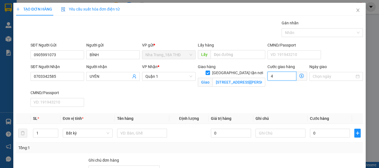
drag, startPoint x: 271, startPoint y: 74, endPoint x: 270, endPoint y: 85, distance: 10.6
click at [272, 74] on input "4" at bounding box center [282, 76] width 29 height 9
click at [241, 78] on input "88 TÔN THẤT TÙNG, PHƯỜNG BẾN THÀNH , QUẬN 1" at bounding box center [239, 82] width 53 height 9
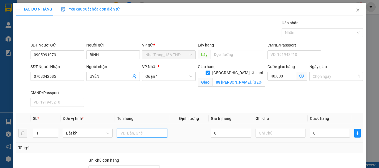
click at [127, 138] on input "text" at bounding box center [142, 133] width 50 height 9
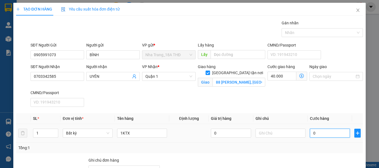
click at [320, 134] on input "0" at bounding box center [330, 133] width 40 height 9
click at [310, 159] on div at bounding box center [335, 167] width 58 height 19
drag, startPoint x: 325, startPoint y: 126, endPoint x: 322, endPoint y: 141, distance: 15.5
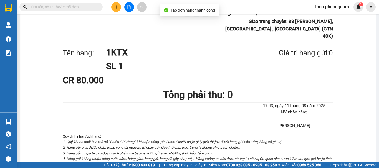
drag, startPoint x: 184, startPoint y: 25, endPoint x: 219, endPoint y: 31, distance: 35.7
click at [76, 7] on input "text" at bounding box center [64, 7] width 66 height 6
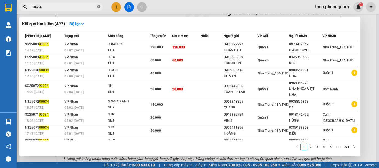
click at [98, 7] on icon "close-circle" at bounding box center [98, 6] width 3 height 3
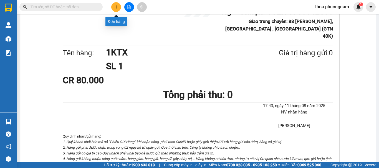
click at [114, 7] on icon "plus" at bounding box center [116, 7] width 4 height 4
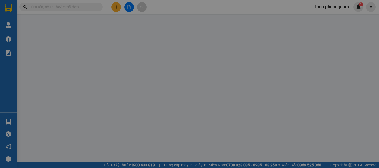
click at [114, 7] on span "Yêu cầu xuất hóa đơn điện tử" at bounding box center [90, 9] width 59 height 4
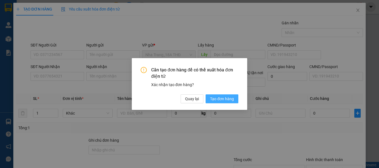
click at [233, 97] on span "Tạo đơn hàng" at bounding box center [222, 99] width 24 height 6
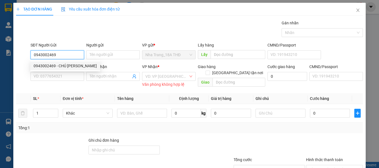
drag, startPoint x: 55, startPoint y: 63, endPoint x: 44, endPoint y: 81, distance: 21.3
click at [54, 63] on div "0943002469 - CHÚ VĂN HÙNG" at bounding box center [65, 66] width 70 height 9
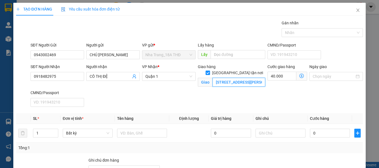
click at [240, 78] on input "51/22/14 CAO THẮNG, PHƯỜNG 3, QUẬN 3" at bounding box center [239, 82] width 53 height 9
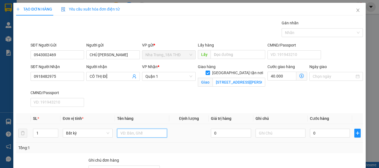
click at [127, 132] on input "text" at bounding box center [142, 133] width 50 height 9
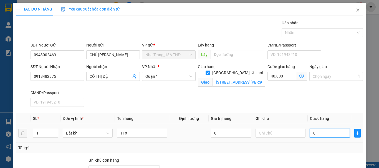
click at [313, 130] on input "0" at bounding box center [330, 133] width 40 height 9
drag, startPoint x: 325, startPoint y: 123, endPoint x: 329, endPoint y: 139, distance: 16.3
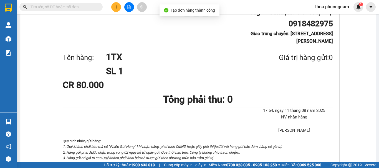
drag, startPoint x: 197, startPoint y: 27, endPoint x: 333, endPoint y: 54, distance: 139.2
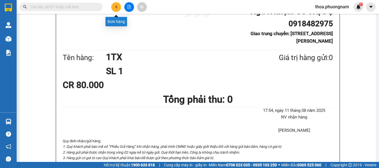
click at [114, 6] on icon "plus" at bounding box center [116, 7] width 4 height 4
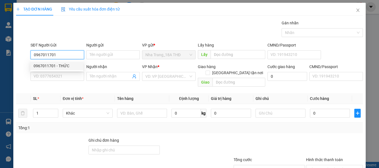
click at [59, 66] on div "0967011701 - THỨC" at bounding box center [57, 66] width 46 height 6
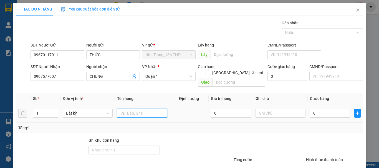
click at [140, 109] on input "text" at bounding box center [142, 113] width 50 height 9
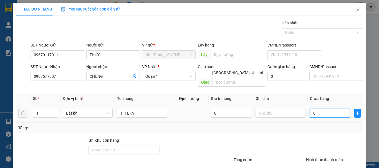
click at [314, 110] on input "0" at bounding box center [330, 113] width 40 height 9
drag, startPoint x: 319, startPoint y: 128, endPoint x: 368, endPoint y: 125, distance: 49.8
click at [319, 128] on div "Transit Pickup Surcharge Ids Transit Deliver Surcharge Ids Transit Deliver Surc…" at bounding box center [189, 110] width 347 height 181
click at [332, 166] on input "Hình thức thanh toán" at bounding box center [332, 170] width 46 height 8
drag, startPoint x: 327, startPoint y: 137, endPoint x: 329, endPoint y: 149, distance: 11.6
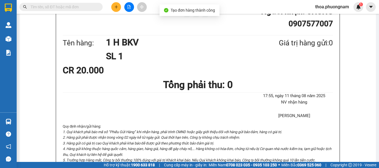
drag, startPoint x: 197, startPoint y: 26, endPoint x: 276, endPoint y: 40, distance: 80.2
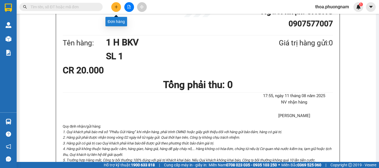
click at [116, 6] on icon "plus" at bounding box center [116, 7] width 4 height 4
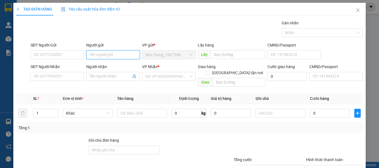
click at [102, 55] on input "Người gửi" at bounding box center [113, 55] width 54 height 9
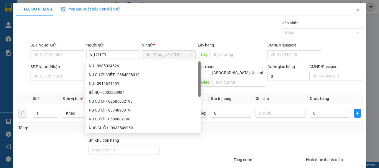
click at [124, 27] on div "Gói vận chuyển * Tiêu chuẩn Gán nhãn Nhãn" at bounding box center [196, 29] width 335 height 19
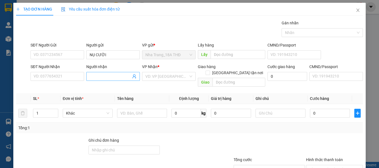
click at [92, 73] on span at bounding box center [113, 76] width 54 height 9
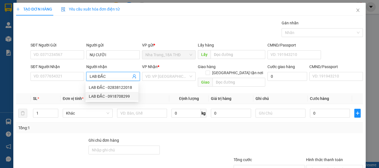
click at [110, 96] on div "LAB ĐẮC - 0918708299" at bounding box center [112, 97] width 46 height 6
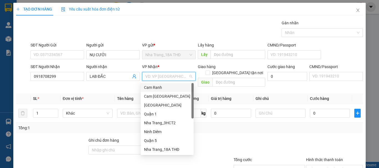
drag, startPoint x: 160, startPoint y: 77, endPoint x: 155, endPoint y: 96, distance: 19.4
click at [159, 83] on body "Kết quả tìm kiếm ( 497 ) Bộ lọc Mã ĐH Trạng thái Món hàng Tổng cước Chưa cước N…" at bounding box center [189, 84] width 379 height 168
drag, startPoint x: 153, startPoint y: 113, endPoint x: 136, endPoint y: 112, distance: 17.8
click at [153, 113] on div "Quận 1" at bounding box center [167, 114] width 46 height 6
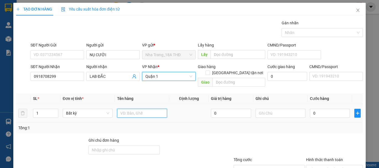
click at [135, 109] on input "text" at bounding box center [142, 113] width 50 height 9
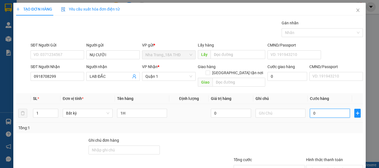
click at [336, 109] on input "0" at bounding box center [330, 113] width 40 height 9
click at [329, 126] on div "Tổng: 1" at bounding box center [189, 128] width 347 height 11
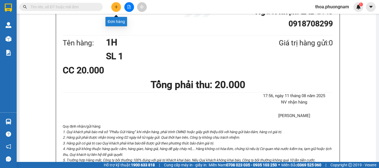
click at [117, 6] on icon "plus" at bounding box center [116, 7] width 4 height 4
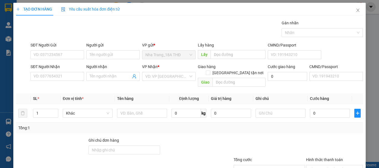
click at [117, 6] on div "Yêu cầu xuất hóa đơn điện tử" at bounding box center [90, 9] width 59 height 13
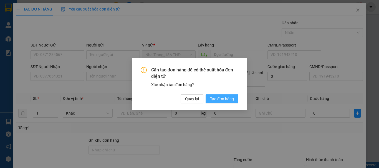
drag, startPoint x: 223, startPoint y: 98, endPoint x: 202, endPoint y: 107, distance: 22.8
click at [222, 98] on span "Tạo đơn hàng" at bounding box center [222, 99] width 24 height 6
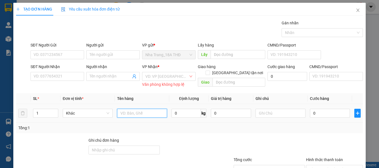
click at [148, 115] on input "text" at bounding box center [142, 113] width 50 height 9
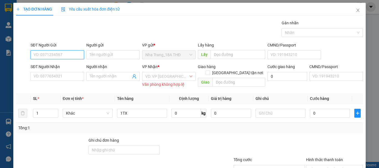
click at [64, 57] on input "SĐT Người Gửi" at bounding box center [58, 55] width 54 height 9
click at [42, 69] on div "0794649690 - VŨ" at bounding box center [57, 66] width 46 height 6
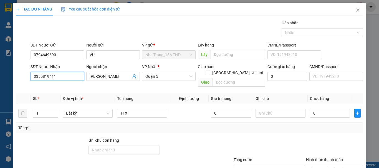
drag, startPoint x: 71, startPoint y: 79, endPoint x: 0, endPoint y: 92, distance: 71.7
click at [0, 92] on div "TẠO ĐƠN HÀNG Yêu cầu xuất hóa đơn điện tử Transit Pickup Surcharge Ids Transit …" at bounding box center [189, 84] width 379 height 168
drag, startPoint x: 112, startPoint y: 78, endPoint x: 19, endPoint y: 85, distance: 93.8
click at [32, 93] on div "Transit Pickup Surcharge Ids Transit Deliver Surcharge Ids Transit Deliver Surc…" at bounding box center [189, 110] width 347 height 181
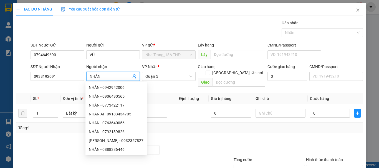
drag, startPoint x: 168, startPoint y: 77, endPoint x: 168, endPoint y: 87, distance: 9.7
click at [168, 81] on div "Quận 5" at bounding box center [169, 76] width 54 height 9
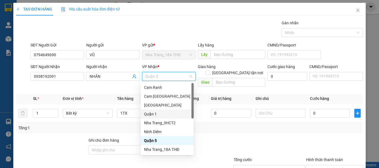
drag, startPoint x: 156, startPoint y: 117, endPoint x: 195, endPoint y: 95, distance: 44.8
click at [157, 116] on div "Quận 1" at bounding box center [167, 114] width 46 height 6
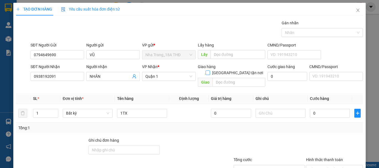
drag, startPoint x: 235, startPoint y: 68, endPoint x: 237, endPoint y: 83, distance: 15.1
click at [236, 70] on label "[GEOGRAPHIC_DATA] tận nơi" at bounding box center [236, 73] width 60 height 6
click at [210, 71] on input "[GEOGRAPHIC_DATA] tận nơi" at bounding box center [208, 73] width 4 height 4
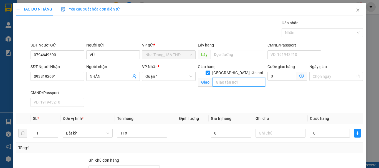
click at [237, 78] on input "text" at bounding box center [239, 82] width 53 height 9
click at [220, 78] on input "36 A17 BÌNH HƯNG HUYỆN BÌNH CHÁNH" at bounding box center [239, 82] width 53 height 9
click at [300, 75] on icon "dollar-circle" at bounding box center [302, 76] width 4 height 4
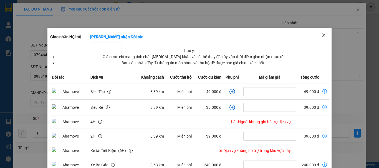
click at [322, 34] on icon "close" at bounding box center [324, 35] width 4 height 4
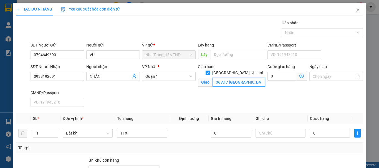
click at [223, 78] on input "36 A17 BÌNH HƯNG , HUYỆN BÌNH CHÁNH" at bounding box center [239, 82] width 53 height 9
click at [227, 78] on input "36 A17 BÌNH HƯNG , HUYỆN BÌNH CHÁNH" at bounding box center [239, 82] width 53 height 9
click at [300, 75] on icon "dollar-circle" at bounding box center [302, 76] width 4 height 4
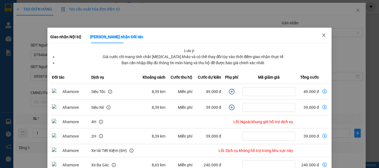
click at [322, 36] on icon "close" at bounding box center [324, 35] width 4 height 4
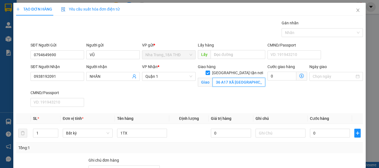
drag, startPoint x: 248, startPoint y: 77, endPoint x: 228, endPoint y: 68, distance: 21.9
click at [247, 78] on input "36 A17 XÃ BÌNH HƯNG , HUYỆN BÌNH CHÁNH" at bounding box center [239, 82] width 53 height 9
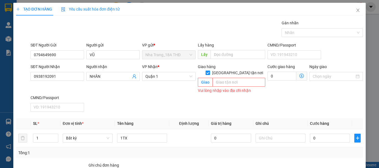
click at [238, 70] on span "[GEOGRAPHIC_DATA] tận nơi" at bounding box center [237, 73] width 55 height 6
click at [210, 71] on input "[GEOGRAPHIC_DATA] tận nơi" at bounding box center [208, 73] width 4 height 4
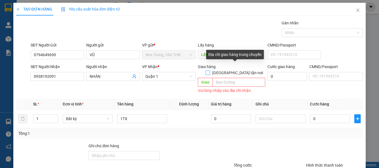
click at [210, 71] on input "[GEOGRAPHIC_DATA] tận nơi" at bounding box center [208, 73] width 4 height 4
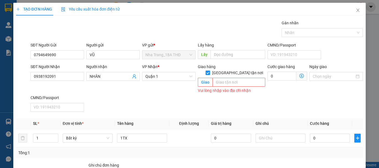
click at [210, 71] on input "[GEOGRAPHIC_DATA] tận nơi" at bounding box center [208, 73] width 4 height 4
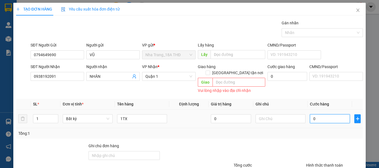
click at [319, 115] on input "0" at bounding box center [330, 119] width 40 height 9
click at [306, 143] on div at bounding box center [335, 152] width 58 height 19
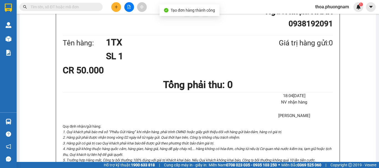
click at [114, 2] on div "Kết quả tìm kiếm ( 497 ) Bộ lọc Mã ĐH Trạng thái Món hàng Tổng cước Chưa cước N…" at bounding box center [189, 7] width 379 height 14
click at [114, 6] on icon "plus" at bounding box center [116, 7] width 4 height 4
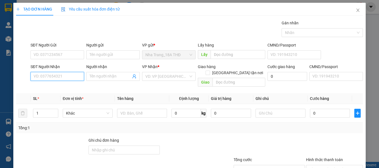
drag, startPoint x: 55, startPoint y: 80, endPoint x: 57, endPoint y: 77, distance: 4.3
click at [55, 79] on input "SĐT Người Nhận" at bounding box center [58, 76] width 54 height 9
drag, startPoint x: 52, startPoint y: 88, endPoint x: 50, endPoint y: 80, distance: 7.7
click at [52, 87] on div "0934193775 - NGHĨA" at bounding box center [57, 88] width 46 height 6
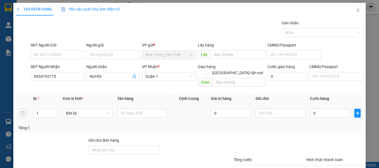
click at [139, 115] on td at bounding box center [142, 113] width 54 height 19
click at [138, 111] on input "text" at bounding box center [142, 113] width 50 height 9
click at [325, 109] on input "0" at bounding box center [330, 113] width 40 height 9
click at [319, 125] on div "Tổng: 1" at bounding box center [189, 128] width 343 height 6
drag, startPoint x: 325, startPoint y: 135, endPoint x: 324, endPoint y: 144, distance: 9.8
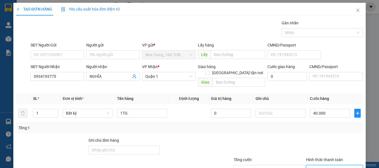
click at [325, 166] on input "Hình thức thanh toán" at bounding box center [332, 170] width 46 height 8
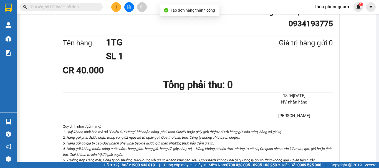
click at [82, 9] on input "text" at bounding box center [64, 7] width 66 height 6
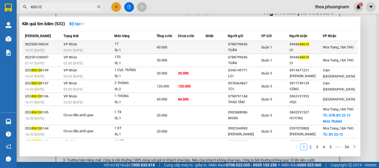
click at [195, 48] on td at bounding box center [191, 47] width 27 height 13
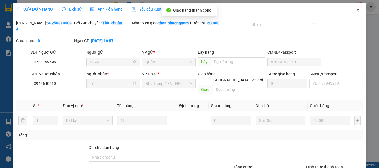
click at [356, 10] on span "Close" at bounding box center [358, 11] width 16 height 16
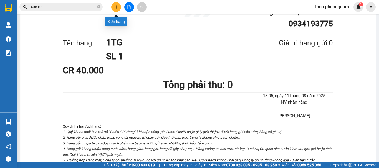
click at [115, 9] on button at bounding box center [116, 7] width 10 height 10
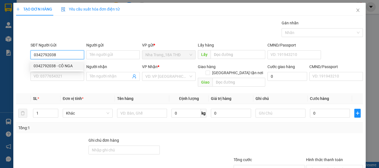
click at [62, 67] on div "0342792038 - CÔ NGA" at bounding box center [57, 66] width 46 height 6
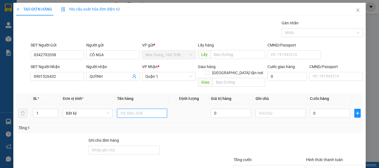
click at [130, 109] on input "text" at bounding box center [142, 113] width 50 height 9
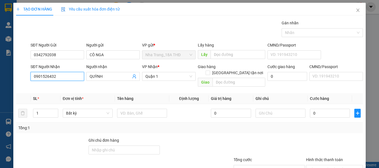
drag, startPoint x: 67, startPoint y: 79, endPoint x: 0, endPoint y: 80, distance: 66.6
click at [0, 80] on div "TẠO ĐƠN HÀNG Yêu cầu xuất hóa đơn điện tử Transit Pickup Surcharge Ids Transit …" at bounding box center [189, 84] width 379 height 168
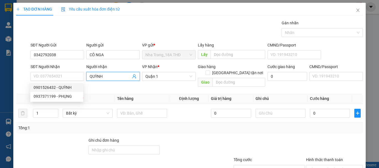
drag, startPoint x: 111, startPoint y: 77, endPoint x: 74, endPoint y: 86, distance: 37.6
click at [74, 86] on body "Kết quả tìm kiếm ( 532 ) Bộ lọc Mã ĐH Trạng thái Món hàng Tổng cước Chưa cước N…" at bounding box center [189, 84] width 379 height 168
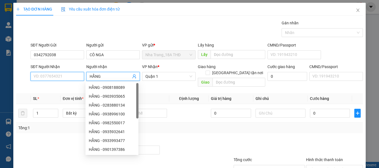
click at [66, 77] on input "SĐT Người Nhận" at bounding box center [58, 76] width 54 height 9
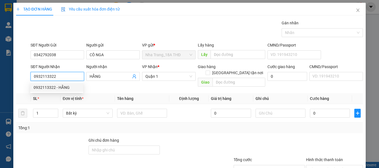
click at [56, 84] on div "0932113322 - HẰNG" at bounding box center [56, 87] width 53 height 9
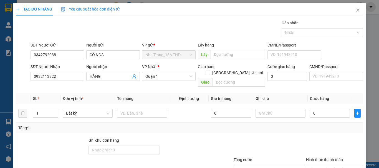
click at [68, 86] on div "Transit Pickup Surcharge Ids Transit Deliver Surcharge Ids Transit Deliver Surc…" at bounding box center [189, 110] width 347 height 181
drag, startPoint x: 63, startPoint y: 80, endPoint x: 60, endPoint y: 90, distance: 11.2
click at [63, 81] on div "SĐT Người Nhận 0932113322" at bounding box center [58, 73] width 54 height 19
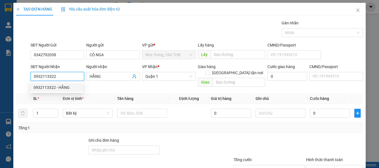
click at [61, 88] on div "0932113322 - HẰNG" at bounding box center [57, 88] width 46 height 6
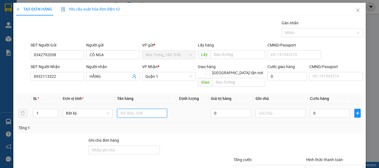
drag, startPoint x: 141, startPoint y: 109, endPoint x: 135, endPoint y: 108, distance: 5.9
click at [141, 109] on input "text" at bounding box center [142, 113] width 50 height 9
drag, startPoint x: 169, startPoint y: 77, endPoint x: 155, endPoint y: 98, distance: 26.0
click at [167, 82] on div "VP Nhận * Quận 1" at bounding box center [169, 73] width 54 height 19
drag, startPoint x: 159, startPoint y: 77, endPoint x: 157, endPoint y: 87, distance: 9.9
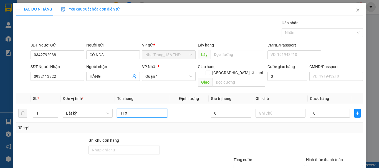
click at [159, 79] on span "Quận 1" at bounding box center [168, 76] width 47 height 8
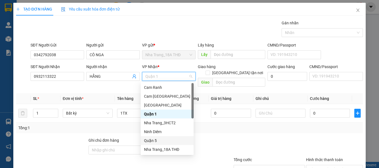
click at [154, 142] on div "Quận 5" at bounding box center [167, 141] width 46 height 6
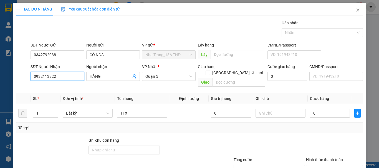
click at [71, 76] on input "0932113322" at bounding box center [58, 76] width 54 height 9
click at [67, 88] on div "0932113322 - HẰNG" at bounding box center [57, 88] width 46 height 6
click at [163, 79] on span "Quận 1" at bounding box center [168, 76] width 47 height 8
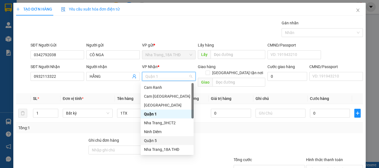
drag, startPoint x: 155, startPoint y: 140, endPoint x: 227, endPoint y: 127, distance: 72.6
click at [159, 141] on div "Quận 5" at bounding box center [167, 141] width 46 height 6
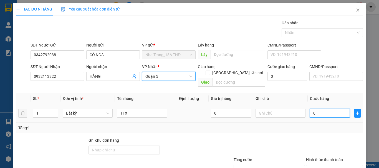
click at [318, 109] on input "0" at bounding box center [330, 113] width 40 height 9
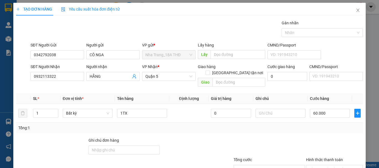
drag, startPoint x: 312, startPoint y: 105, endPoint x: 318, endPoint y: 99, distance: 8.9
click at [312, 138] on div at bounding box center [335, 147] width 58 height 19
click at [337, 166] on input "Hình thức thanh toán" at bounding box center [332, 170] width 46 height 8
drag, startPoint x: 334, startPoint y: 137, endPoint x: 334, endPoint y: 148, distance: 11.4
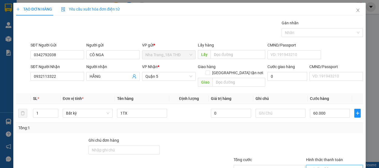
drag, startPoint x: 334, startPoint y: 154, endPoint x: 323, endPoint y: 146, distance: 14.0
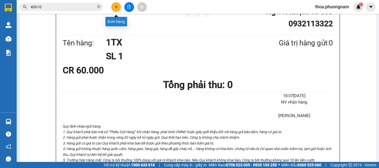
click at [115, 6] on icon "plus" at bounding box center [116, 7] width 4 height 4
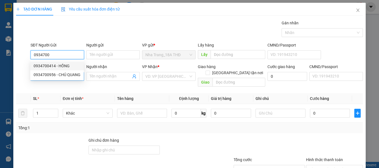
click at [48, 62] on div "0934700414 - HỒNG" at bounding box center [57, 66] width 54 height 9
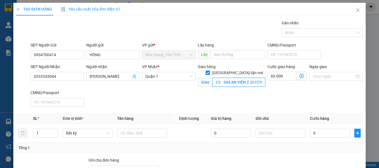
click at [223, 79] on input "C2 - 004 AN VIÊN 2 ,ĐƯỜNG 14 ,KHU DÂN CƯ NAM LONG ,TRẦN TRỌNG CUNG ,QUẬN 7 GTN …" at bounding box center [239, 82] width 53 height 9
click at [300, 76] on icon "dollar-circle" at bounding box center [302, 76] width 4 height 4
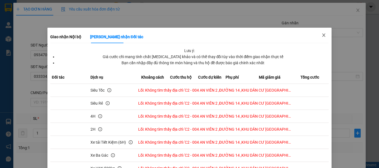
drag, startPoint x: 324, startPoint y: 36, endPoint x: 306, endPoint y: 46, distance: 21.1
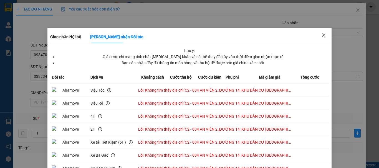
click at [324, 36] on span "Close" at bounding box center [324, 36] width 16 height 16
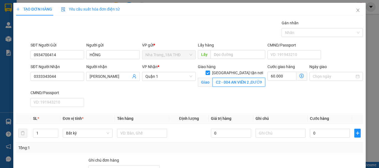
click at [235, 79] on input "C2 - 004 AN VIÊN 2 ,ĐƯỜNG 14 ,KHU DÂN CƯ NAM LONG ,TRẦN TRỌNG CUNG ,QUẬN 7 GTN …" at bounding box center [239, 82] width 53 height 9
drag, startPoint x: 260, startPoint y: 75, endPoint x: 142, endPoint y: 89, distance: 119.0
click at [146, 91] on div "SĐT Người Nhận 0333343044 Người nhận XUÂN THỦY VP Nhận * Quận 1 Giao hàng Giao …" at bounding box center [196, 87] width 335 height 46
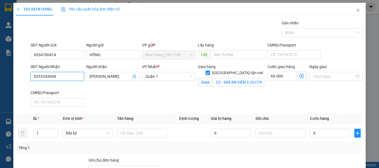
drag, startPoint x: 64, startPoint y: 74, endPoint x: 1, endPoint y: 78, distance: 63.4
click at [1, 78] on div "TẠO ĐƠN HÀNG Yêu cầu xuất hóa đơn điện tử Transit Pickup Surcharge Ids Transit …" at bounding box center [189, 84] width 379 height 168
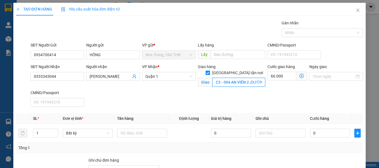
click at [227, 78] on input "C2 - 004 AN VIÊN 2 ,ĐƯỜNG 14 ,KHU DÂN CƯ NAM LONG ,TRẦN TRỌNG CUNG ,QUẬN 7 GTN …" at bounding box center [239, 82] width 53 height 9
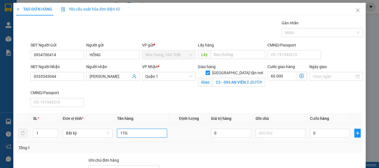
drag, startPoint x: 152, startPoint y: 135, endPoint x: 215, endPoint y: 130, distance: 63.2
click at [153, 135] on input "1TG" at bounding box center [142, 133] width 50 height 9
click at [323, 131] on input "0" at bounding box center [330, 133] width 40 height 9
drag, startPoint x: 306, startPoint y: 153, endPoint x: 307, endPoint y: 131, distance: 21.4
click at [306, 152] on div "Tổng: 1" at bounding box center [189, 148] width 347 height 11
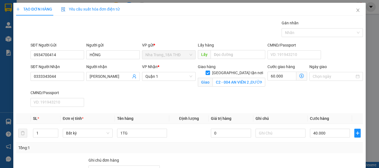
drag, startPoint x: 332, startPoint y: 122, endPoint x: 331, endPoint y: 126, distance: 3.7
drag, startPoint x: 329, startPoint y: 137, endPoint x: 330, endPoint y: 151, distance: 14.5
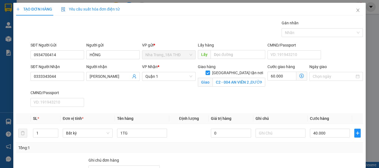
drag, startPoint x: 330, startPoint y: 149, endPoint x: 298, endPoint y: 134, distance: 34.8
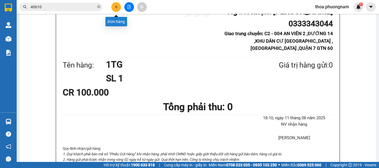
click at [114, 6] on icon "plus" at bounding box center [116, 7] width 4 height 4
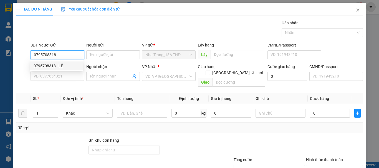
click at [61, 67] on div "0795708318 - LỆ" at bounding box center [57, 66] width 46 height 6
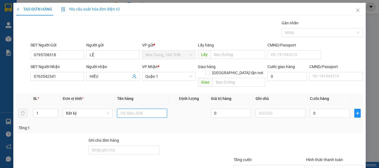
click at [139, 109] on input "text" at bounding box center [142, 113] width 50 height 9
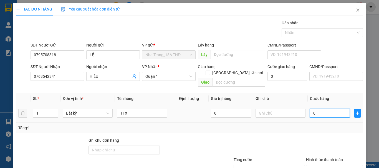
click at [317, 109] on input "0" at bounding box center [330, 113] width 40 height 9
click at [308, 116] on td "30.000" at bounding box center [330, 113] width 44 height 19
click at [325, 140] on div "Transit Pickup Surcharge Ids Transit Deliver Surcharge Ids Transit Deliver Surc…" at bounding box center [189, 110] width 347 height 181
drag, startPoint x: 328, startPoint y: 138, endPoint x: 330, endPoint y: 148, distance: 10.2
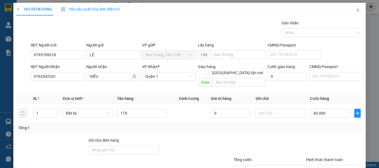
drag, startPoint x: 328, startPoint y: 154, endPoint x: 255, endPoint y: 109, distance: 84.9
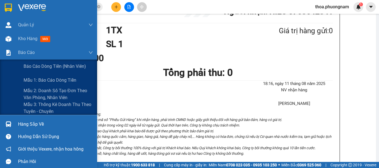
drag, startPoint x: 0, startPoint y: -31, endPoint x: 0, endPoint y: 179, distance: 210.1
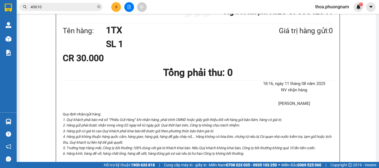
drag, startPoint x: 0, startPoint y: 179, endPoint x: 118, endPoint y: 6, distance: 209.2
click at [118, 6] on div "Kết quả tìm kiếm ( 532 ) Bộ lọc Mã ĐH Trạng thái Món hàng Tổng cước Chưa cước N…" at bounding box center [189, 7] width 379 height 14
click at [117, 7] on icon "plus" at bounding box center [116, 7] width 4 height 4
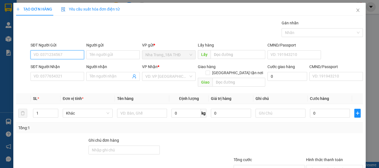
click at [49, 54] on input "SĐT Người Gửi" at bounding box center [58, 55] width 54 height 9
click at [68, 62] on div "0343003907 - VIỆT HÀN" at bounding box center [64, 66] width 69 height 9
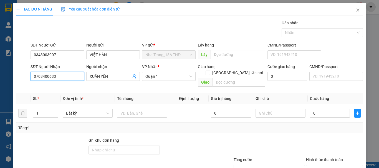
drag, startPoint x: 61, startPoint y: 79, endPoint x: 5, endPoint y: 81, distance: 55.8
click at [0, 89] on div "TẠO ĐƠN HÀNG Yêu cầu xuất hóa đơn điện tử Transit Pickup Surcharge Ids Transit …" at bounding box center [189, 84] width 379 height 168
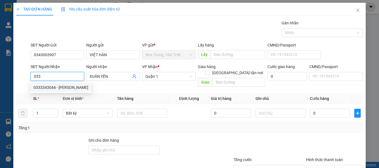
click at [49, 90] on div "0333343044 - XUÂN THỦY" at bounding box center [61, 88] width 55 height 6
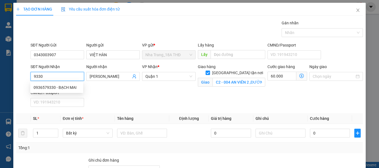
drag, startPoint x: 62, startPoint y: 76, endPoint x: 13, endPoint y: 82, distance: 50.1
click at [1, 80] on div "TẠO ĐƠN HÀNG Yêu cầu xuất hóa đơn điện tử Transit Pickup Surcharge Ids Transit …" at bounding box center [189, 84] width 379 height 168
drag, startPoint x: 49, startPoint y: 77, endPoint x: 0, endPoint y: 87, distance: 50.3
click at [0, 87] on div "TẠO ĐƠN HÀNG Yêu cầu xuất hóa đơn điện tử Transit Pickup Surcharge Ids Transit …" at bounding box center [189, 84] width 379 height 168
drag, startPoint x: 56, startPoint y: 87, endPoint x: 51, endPoint y: 87, distance: 4.5
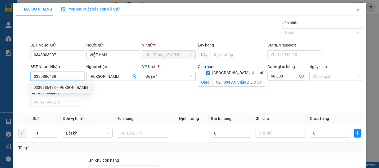
click at [55, 87] on div "0339886488 - XUÂN TRƯỜNG" at bounding box center [61, 88] width 55 height 6
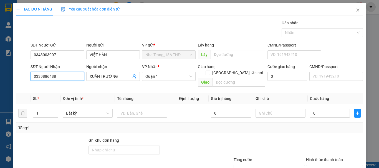
click at [50, 87] on body "Kết quả tìm kiếm ( 532 ) Bộ lọc Mã ĐH Trạng thái Món hàng Tổng cước Chưa cước N…" at bounding box center [189, 84] width 379 height 168
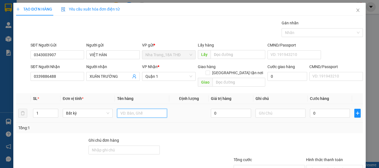
drag, startPoint x: 143, startPoint y: 108, endPoint x: 134, endPoint y: 96, distance: 14.6
click at [138, 108] on div at bounding box center [142, 113] width 50 height 11
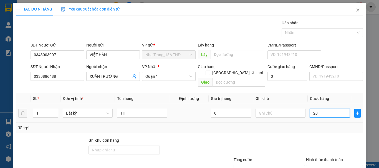
click at [321, 109] on input "20" at bounding box center [330, 113] width 40 height 9
drag, startPoint x: 326, startPoint y: 116, endPoint x: 322, endPoint y: 134, distance: 18.2
click at [326, 116] on td "20.000" at bounding box center [330, 113] width 44 height 19
click at [327, 166] on input "Hình thức thanh toán" at bounding box center [332, 170] width 46 height 8
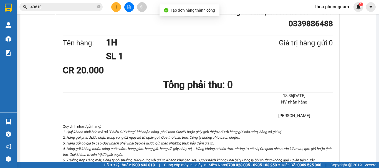
click at [114, 7] on icon "plus" at bounding box center [116, 7] width 4 height 4
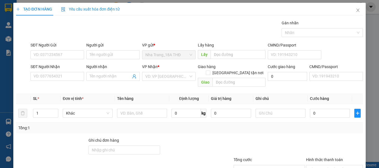
click at [114, 7] on span "Yêu cầu xuất hóa đơn điện tử" at bounding box center [90, 9] width 59 height 4
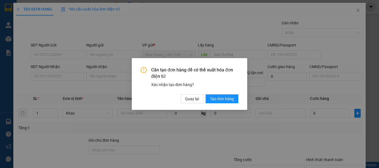
click at [356, 9] on div "Cần tạo đơn hàng để có thể xuất hóa đơn điện tử Xác nhận tạo đơn hàng? Quay lại…" at bounding box center [189, 84] width 379 height 168
click at [218, 98] on span "Tạo đơn hàng" at bounding box center [222, 99] width 24 height 6
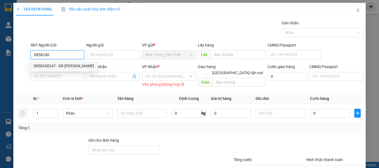
drag, startPoint x: 50, startPoint y: 64, endPoint x: 41, endPoint y: 76, distance: 14.3
click at [50, 64] on div "0858240247 - DR NGUYỄN" at bounding box center [64, 66] width 61 height 6
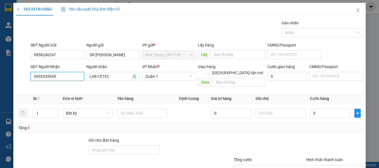
drag, startPoint x: 70, startPoint y: 77, endPoint x: 0, endPoint y: 89, distance: 70.6
click at [0, 89] on div "TẠO ĐƠN HÀNG Yêu cầu xuất hóa đơn điện tử Transit Pickup Surcharge Ids Transit …" at bounding box center [189, 84] width 379 height 168
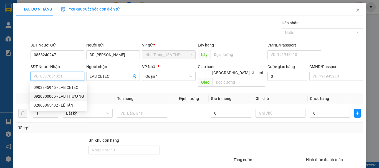
click at [71, 96] on div "0920900065 - LAB THƯƠNG" at bounding box center [59, 97] width 51 height 6
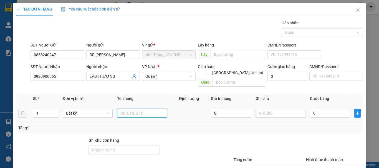
click at [135, 111] on input "text" at bounding box center [142, 113] width 50 height 9
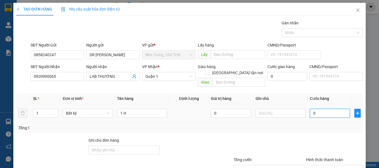
click at [316, 109] on input "0" at bounding box center [330, 113] width 40 height 9
click at [310, 125] on div "Tổng: 1" at bounding box center [189, 128] width 347 height 11
drag, startPoint x: 319, startPoint y: 131, endPoint x: 319, endPoint y: 127, distance: 3.6
click at [319, 166] on input "Hình thức thanh toán" at bounding box center [332, 170] width 46 height 8
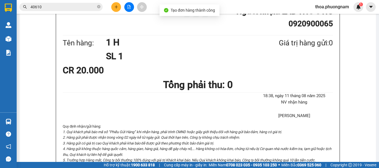
click at [117, 6] on icon "plus" at bounding box center [116, 7] width 4 height 4
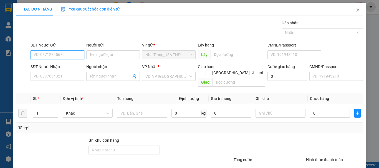
paste input "0905372311"
click at [67, 68] on div "0905372311 - SANH" at bounding box center [57, 66] width 46 height 6
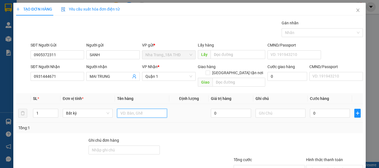
click at [144, 109] on input "text" at bounding box center [142, 113] width 50 height 9
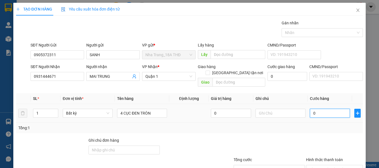
click at [323, 109] on input "0" at bounding box center [330, 113] width 40 height 9
click at [324, 125] on div "Tổng: 1" at bounding box center [189, 128] width 347 height 11
drag, startPoint x: 320, startPoint y: 125, endPoint x: 321, endPoint y: 129, distance: 4.7
click at [321, 166] on input "Hình thức thanh toán" at bounding box center [332, 170] width 46 height 8
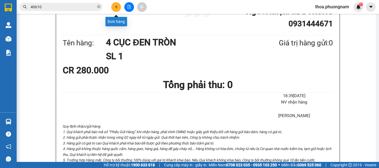
click at [116, 7] on icon "plus" at bounding box center [116, 7] width 4 height 4
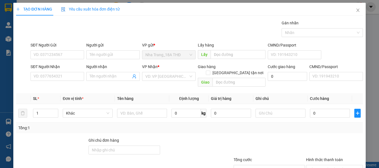
click at [116, 7] on span "Yêu cầu xuất hóa đơn điện tử" at bounding box center [90, 9] width 59 height 4
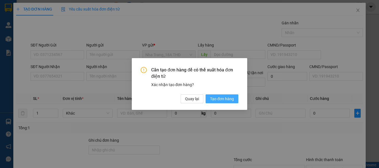
click at [225, 98] on span "Tạo đơn hàng" at bounding box center [222, 99] width 24 height 6
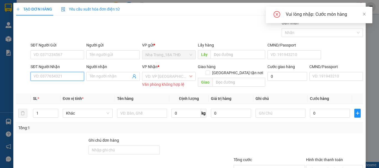
click at [50, 80] on input "SĐT Người Nhận" at bounding box center [58, 76] width 54 height 9
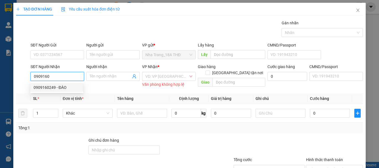
click at [57, 88] on div "0909160249 - ĐÀO" at bounding box center [57, 88] width 46 height 6
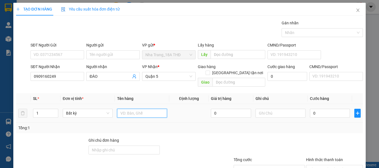
click at [133, 109] on input "text" at bounding box center [142, 113] width 50 height 9
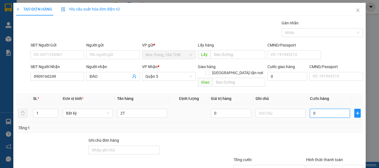
click at [334, 110] on input "0" at bounding box center [330, 113] width 40 height 9
click at [327, 157] on div "Hình thức thanh toán" at bounding box center [334, 161] width 57 height 8
click at [326, 166] on input "Hình thức thanh toán" at bounding box center [332, 170] width 46 height 8
drag, startPoint x: 324, startPoint y: 139, endPoint x: 329, endPoint y: 149, distance: 11.2
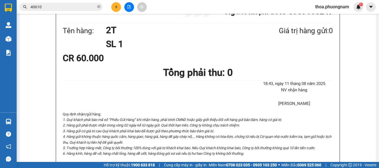
click at [118, 7] on icon "plus" at bounding box center [116, 7] width 4 height 4
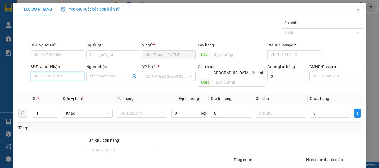
click at [69, 74] on input "SĐT Người Nhận" at bounding box center [58, 76] width 54 height 9
click at [47, 79] on input "0774" at bounding box center [58, 76] width 54 height 9
click at [43, 96] on div "0774920132 - CÚC" at bounding box center [57, 97] width 46 height 6
click at [134, 113] on td at bounding box center [142, 113] width 54 height 19
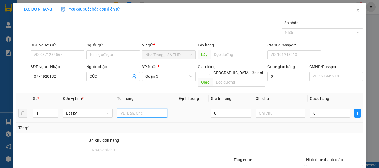
click at [127, 109] on input "text" at bounding box center [142, 113] width 50 height 9
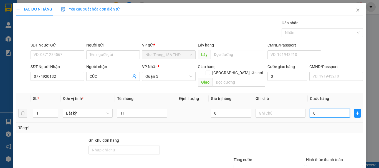
click at [327, 109] on input "0" at bounding box center [330, 113] width 40 height 9
click at [322, 109] on input "40" at bounding box center [330, 113] width 40 height 9
drag, startPoint x: 324, startPoint y: 123, endPoint x: 322, endPoint y: 136, distance: 12.7
click at [324, 166] on input "Hình thức thanh toán" at bounding box center [332, 170] width 46 height 8
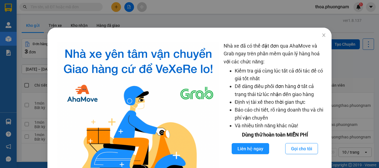
click at [137, 13] on div "Nhà xe đã có thể đặt đơn qua AhaMove và Grab ngay trên phần mềm quản lý hàng ho…" at bounding box center [189, 84] width 379 height 168
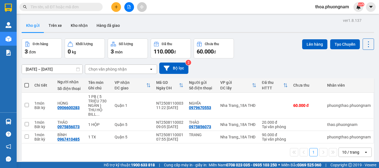
click at [66, 7] on input "text" at bounding box center [64, 7] width 66 height 6
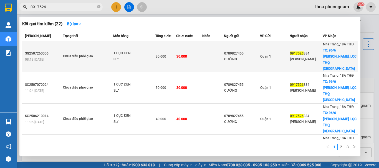
type input "0917526"
click at [189, 45] on td "30.000" at bounding box center [189, 56] width 26 height 31
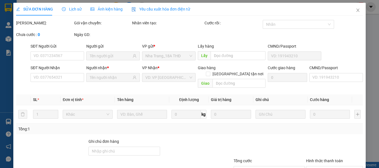
type input "0789827455"
type input "CƯỜNG"
type input "0917526384"
type input "[PERSON_NAME]"
checkbox input "true"
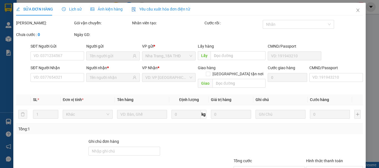
type input "96/6 TRẦN PHÚ, LỌC THỌ,NT"
type input "30.000"
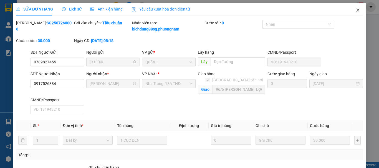
click at [351, 8] on span "Close" at bounding box center [358, 11] width 16 height 16
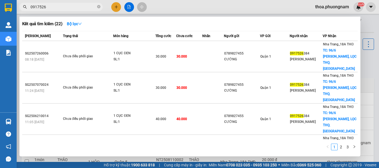
click at [84, 8] on input "0917526" at bounding box center [64, 7] width 66 height 6
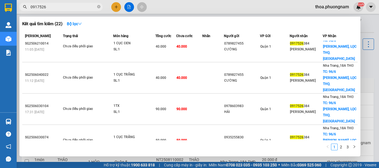
scroll to position [80, 0]
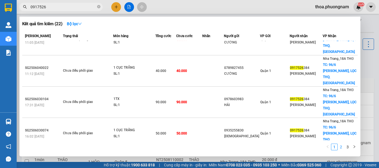
click at [344, 149] on link "2" at bounding box center [341, 147] width 6 height 6
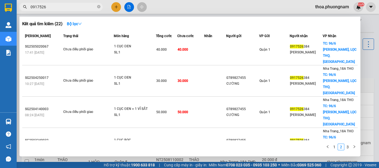
scroll to position [0, 0]
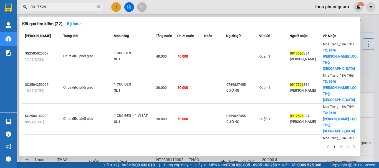
click at [346, 149] on link "3" at bounding box center [348, 147] width 6 height 6
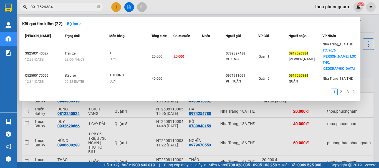
click at [75, 8] on input "0917526384" at bounding box center [64, 7] width 66 height 6
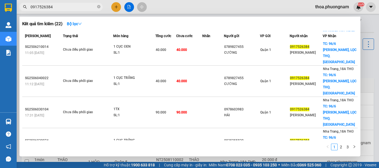
scroll to position [80, 0]
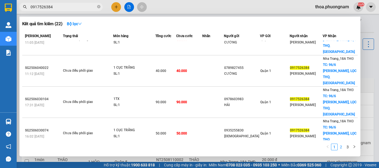
type input "0917526384"
click at [340, 146] on link "2" at bounding box center [341, 147] width 6 height 6
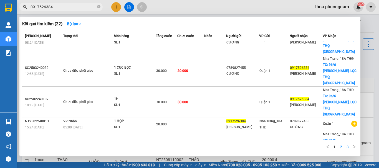
click at [347, 148] on link "3" at bounding box center [348, 147] width 6 height 6
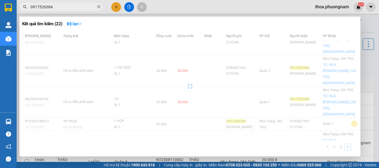
scroll to position [0, 0]
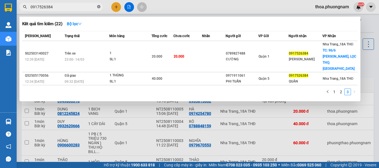
click at [98, 7] on icon "close-circle" at bounding box center [98, 6] width 3 height 3
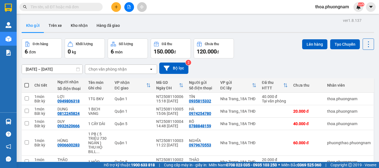
click at [158, 11] on div "Kết quả tìm kiếm ( 22 ) Bộ lọc Mã ĐH Trạng thái Món hàng Tổng cước Chưa cước Nh…" at bounding box center [189, 7] width 379 height 14
click at [161, 17] on div "ver 1.8.137 Kho gửi Trên xe Kho nhận Hàng đã giao Đơn hàng 6 đơn Khối lượng 0 k…" at bounding box center [197, 109] width 357 height 185
click at [112, 7] on button at bounding box center [116, 7] width 10 height 10
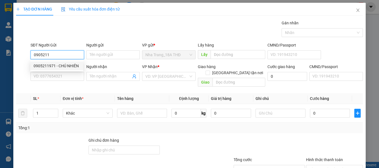
click at [68, 63] on div "0905211971 - CHÚ NHIÊN" at bounding box center [56, 66] width 53 height 9
type input "0905211971"
type input "CHÚ NHIÊN"
type input "0914148089"
type input "VY"
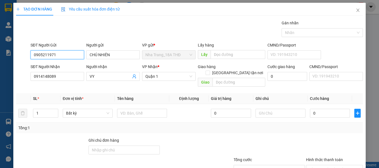
type input "0905211971"
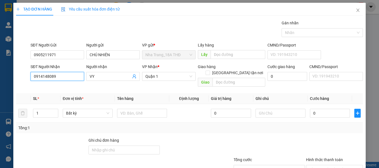
drag, startPoint x: 22, startPoint y: 75, endPoint x: 14, endPoint y: 76, distance: 8.6
click at [14, 76] on div "TẠO ĐƠN HÀNG Yêu cầu xuất hóa đơn điện tử Transit Pickup Surcharge Ids Transit …" at bounding box center [189, 104] width 353 height 202
click at [66, 87] on div "0914148089 - VY" at bounding box center [57, 88] width 46 height 6
type input "0914148089"
click at [122, 104] on td at bounding box center [142, 113] width 54 height 19
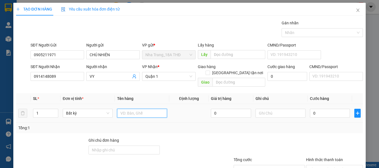
click at [126, 109] on input "text" at bounding box center [142, 113] width 50 height 9
click at [121, 109] on input "`1TG" at bounding box center [142, 113] width 50 height 9
type input "1TG"
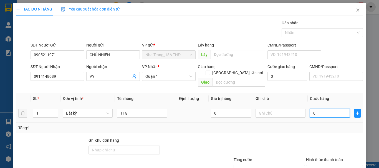
click at [312, 109] on input "0" at bounding box center [330, 113] width 40 height 9
type input "3"
type input "30"
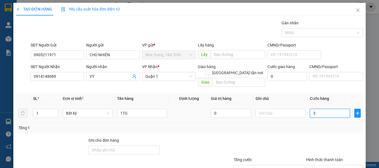
type input "30"
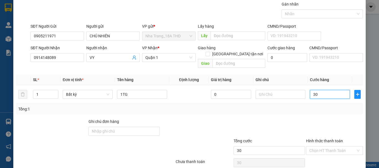
scroll to position [37, 0]
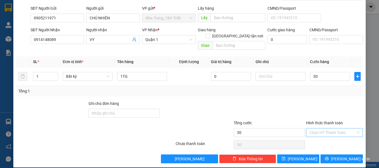
type input "30.000"
click at [314, 129] on input "Hình thức thanh toán" at bounding box center [332, 133] width 46 height 8
click at [311, 138] on div "Tại văn phòng" at bounding box center [331, 138] width 50 height 6
type input "0"
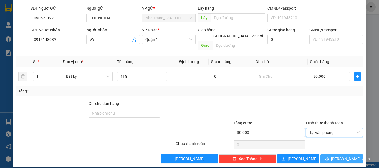
drag, startPoint x: 340, startPoint y: 151, endPoint x: 217, endPoint y: 118, distance: 127.8
click at [338, 156] on span "[PERSON_NAME] và In" at bounding box center [350, 159] width 39 height 6
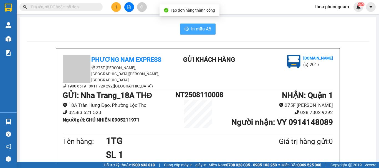
click at [201, 32] on span "In mẫu A5" at bounding box center [201, 29] width 20 height 7
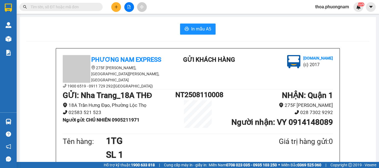
scroll to position [83, 0]
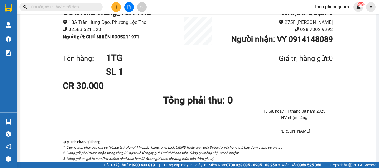
click at [46, 9] on input "text" at bounding box center [64, 7] width 66 height 6
paste input "0333343044"
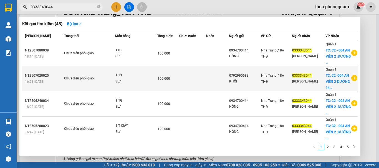
type input "0333343044"
click at [200, 78] on td at bounding box center [192, 78] width 27 height 25
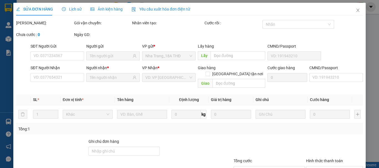
type input "0792990683"
type input "0333343044"
checkbox input "true"
type input "C2 -004 AN VIÊN 2 ĐƯỜNG 14 ,KHU DÂN CƯ NAM LONG [PERSON_NAME], [GEOGRAPHIC_DATA…"
type input "100.000"
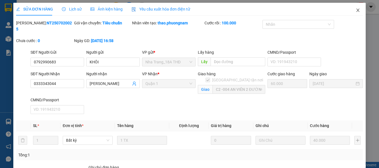
click at [356, 8] on span "Close" at bounding box center [358, 11] width 16 height 16
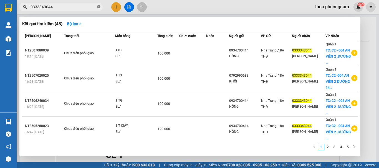
click at [98, 7] on icon "close-circle" at bounding box center [98, 6] width 3 height 3
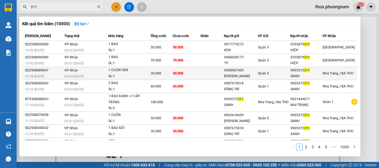
type input "311"
click at [234, 76] on div "[PERSON_NAME]" at bounding box center [240, 77] width 33 height 6
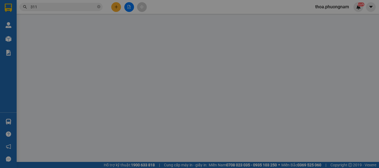
type input "0908907409"
type input "[PERSON_NAME]"
type input "0905372311"
type input "SANH"
type input "30.000"
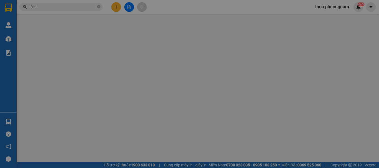
type input "30.000"
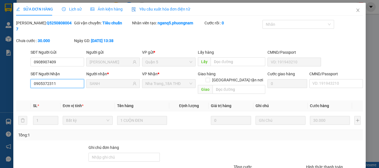
drag, startPoint x: 66, startPoint y: 80, endPoint x: 13, endPoint y: 86, distance: 52.8
click at [13, 86] on div "SỬA ĐƠN HÀNG Lịch sử Ảnh kiện hàng Yêu cầu xuất hóa đơn điện tử Total Paid Fee …" at bounding box center [189, 107] width 353 height 209
